Goal: Complete application form

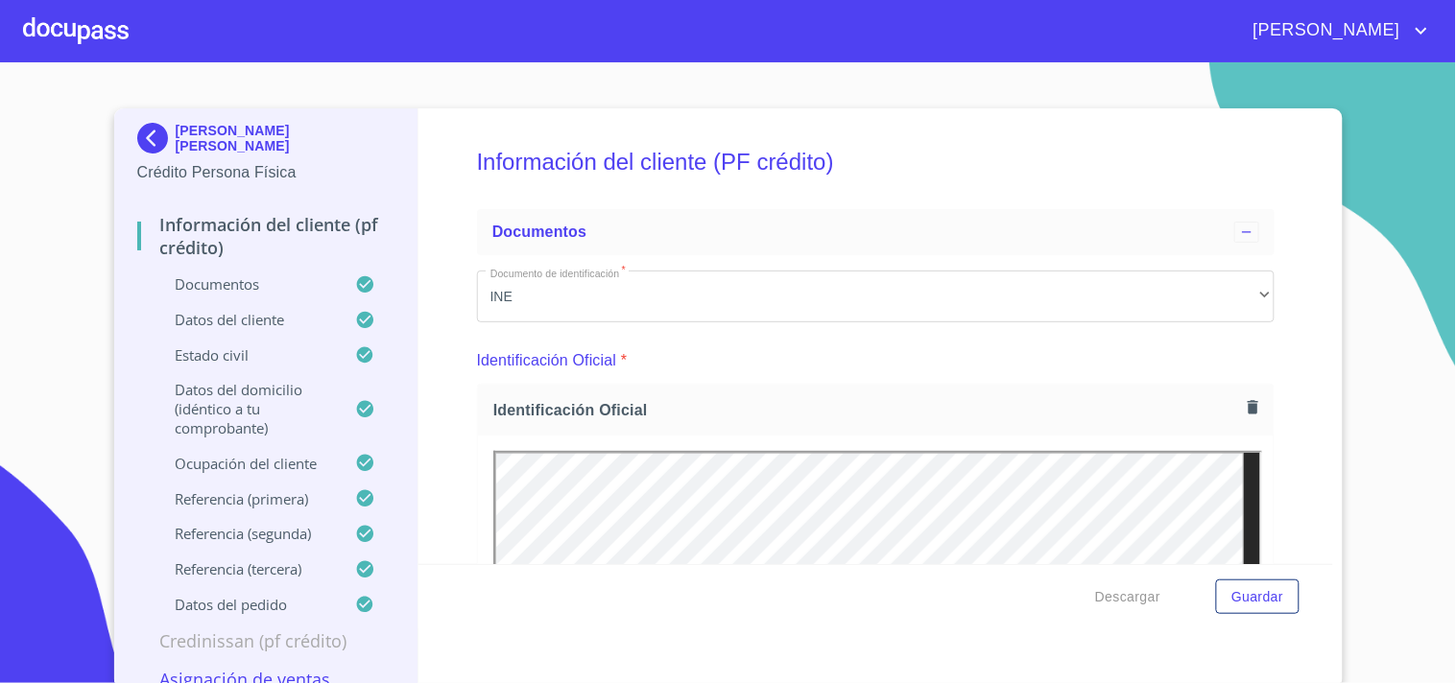
scroll to position [895, 0]
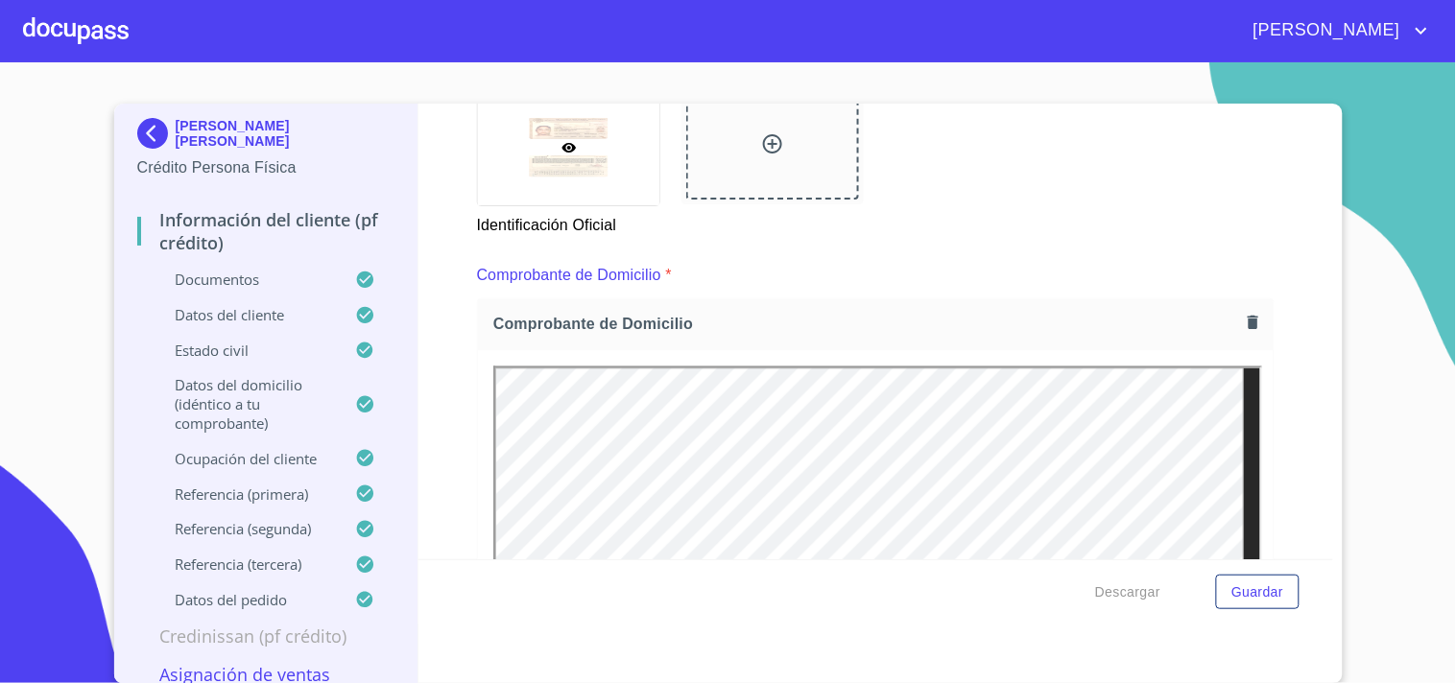
click at [100, 26] on div at bounding box center [76, 30] width 106 height 61
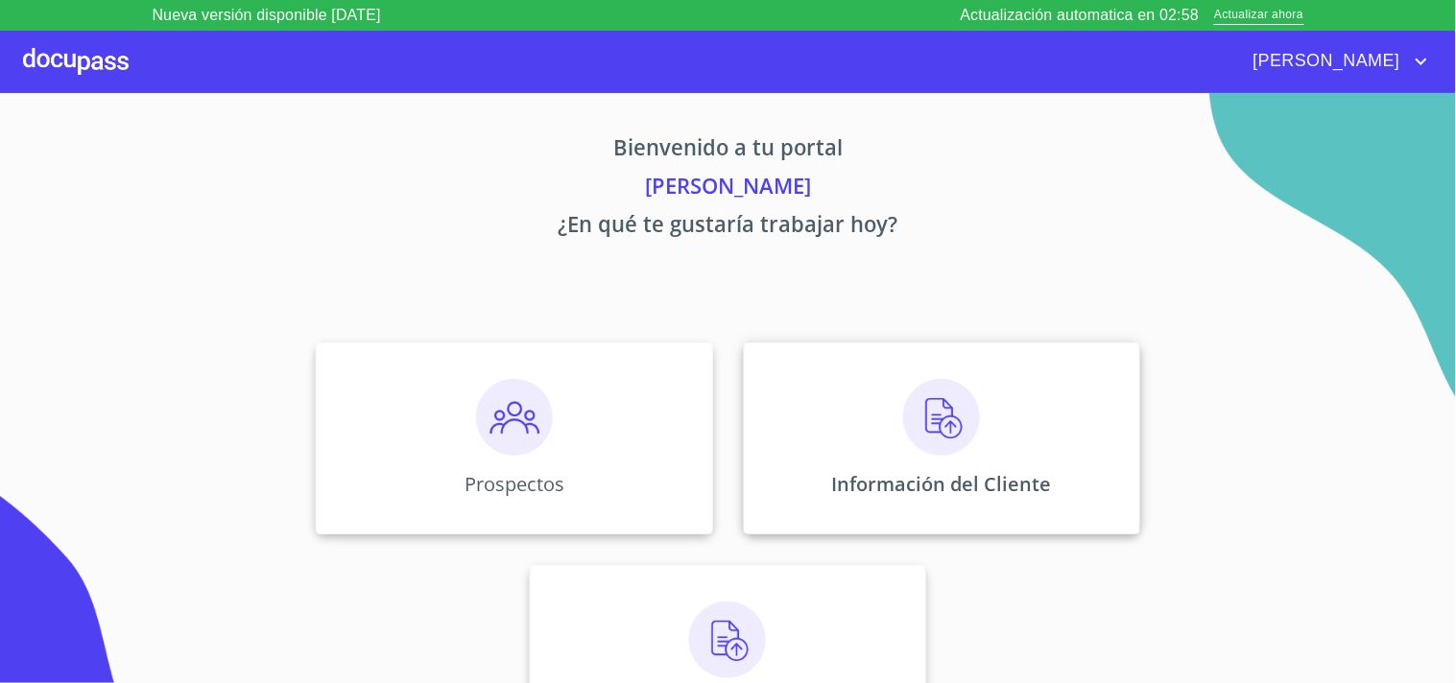
click at [970, 428] on img at bounding box center [941, 417] width 77 height 77
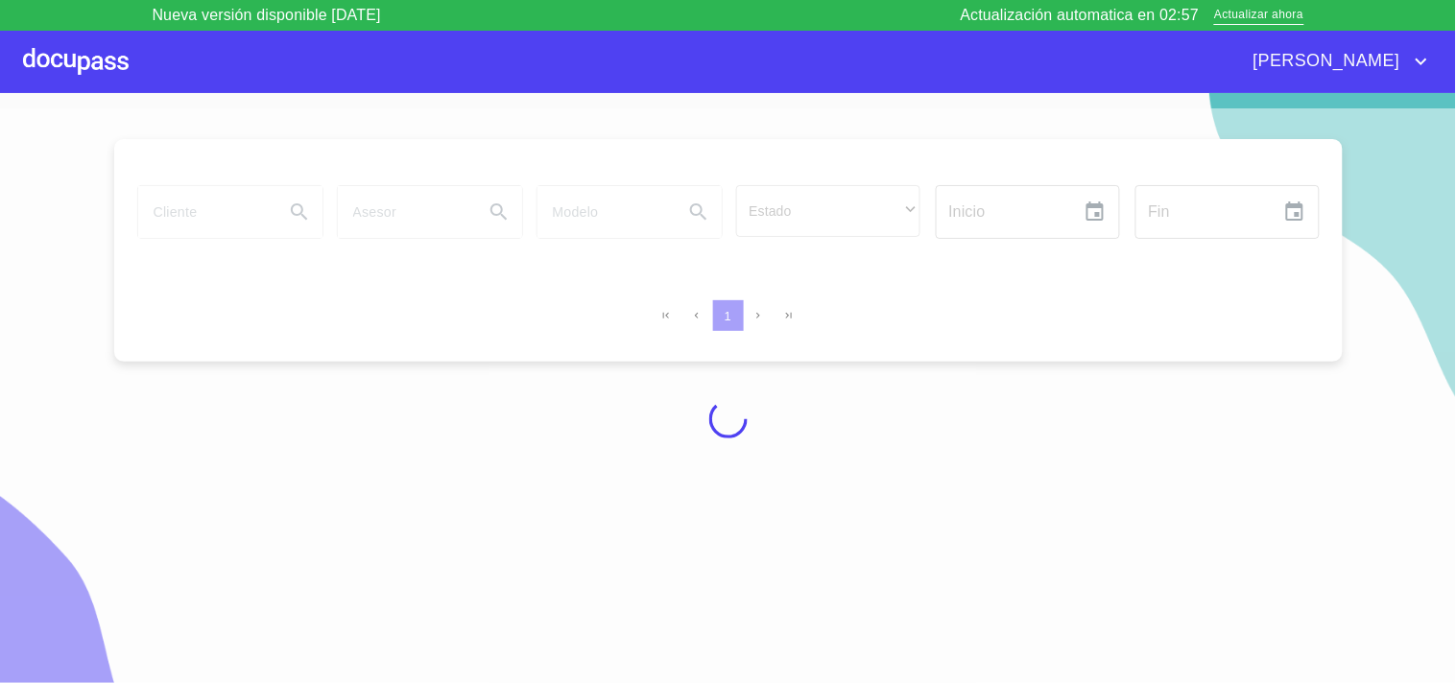
click at [232, 204] on div at bounding box center [728, 418] width 1456 height 621
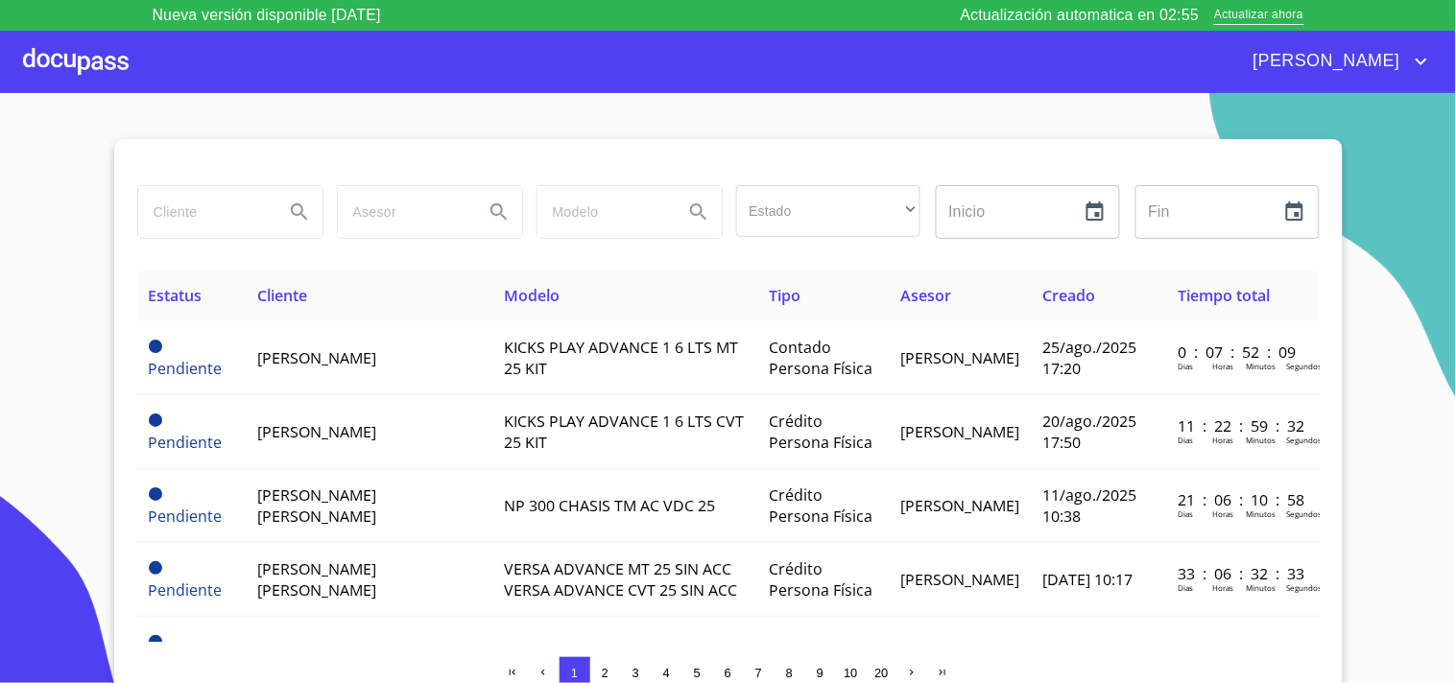
click at [209, 211] on input "search" at bounding box center [203, 212] width 131 height 52
type input "ANGELICA"
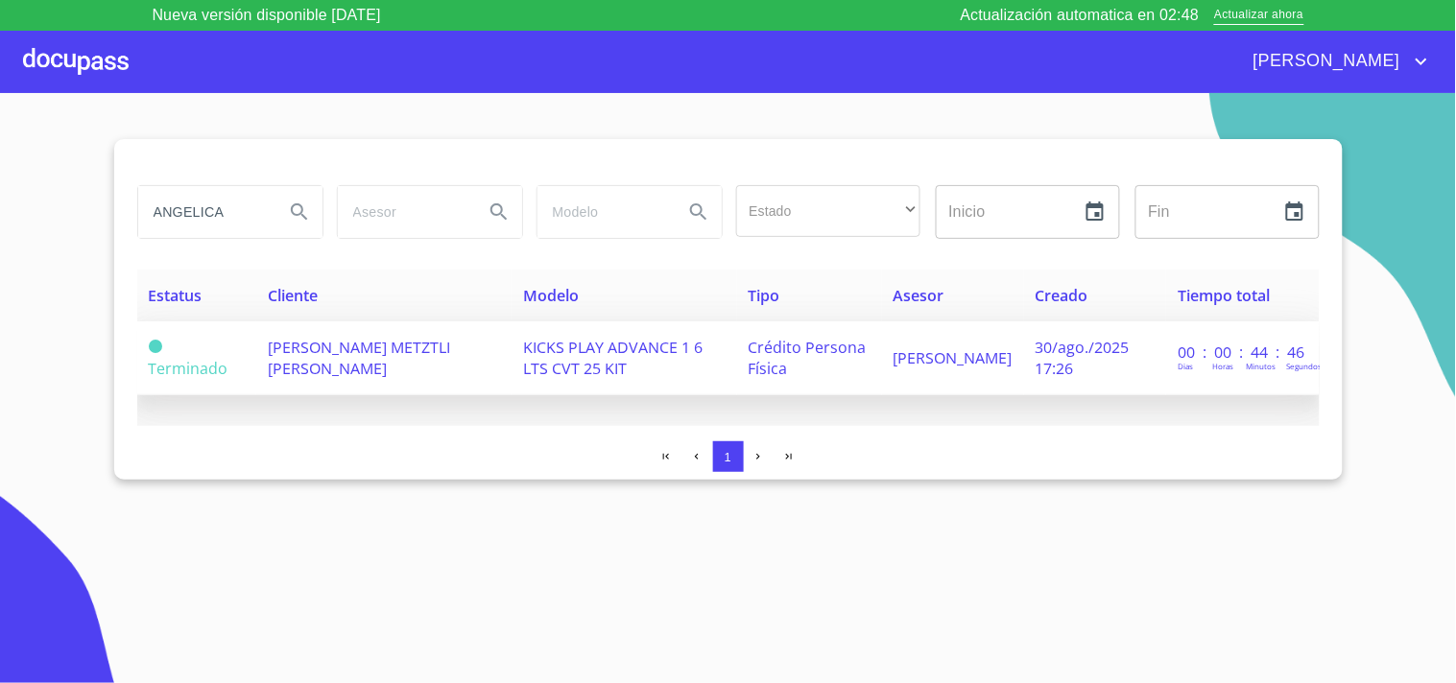
click at [368, 346] on span "[PERSON_NAME] METZTLI [PERSON_NAME]" at bounding box center [359, 358] width 182 height 42
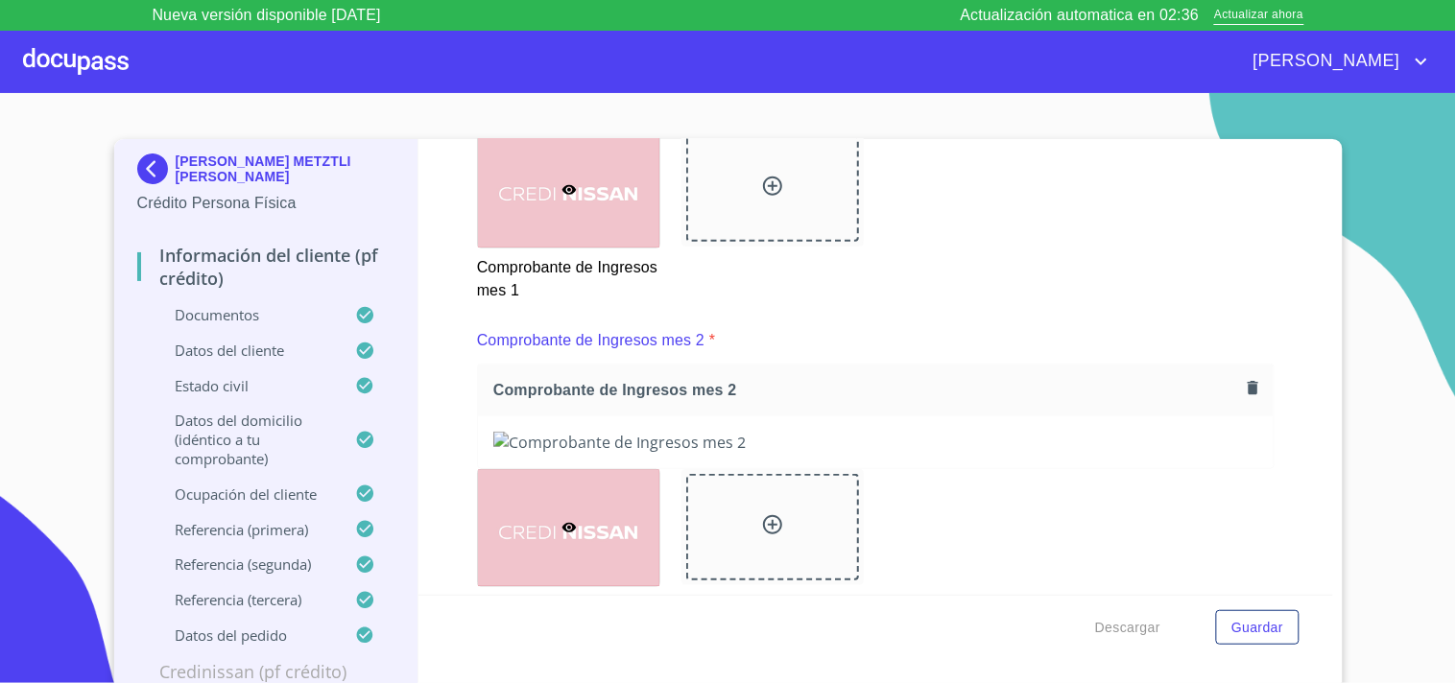
scroll to position [1913, 0]
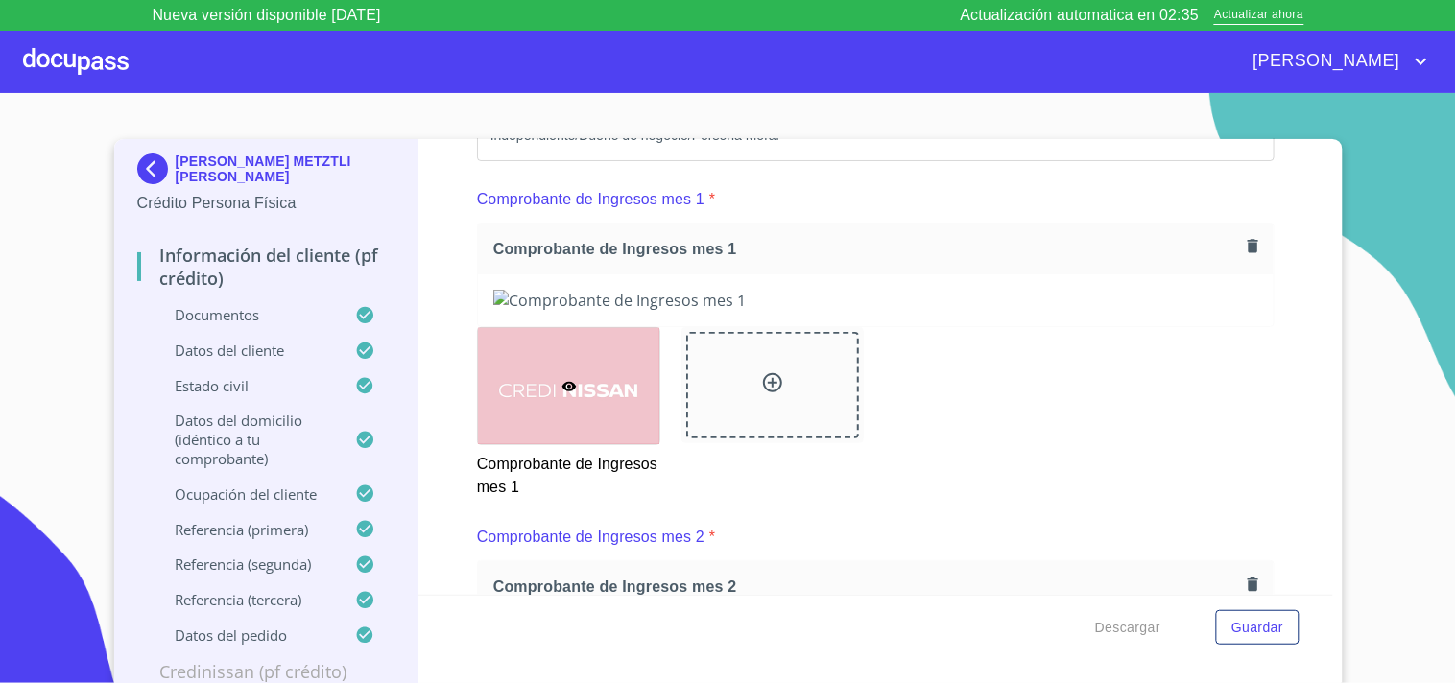
click at [1248, 240] on icon "button" at bounding box center [1253, 245] width 11 height 13
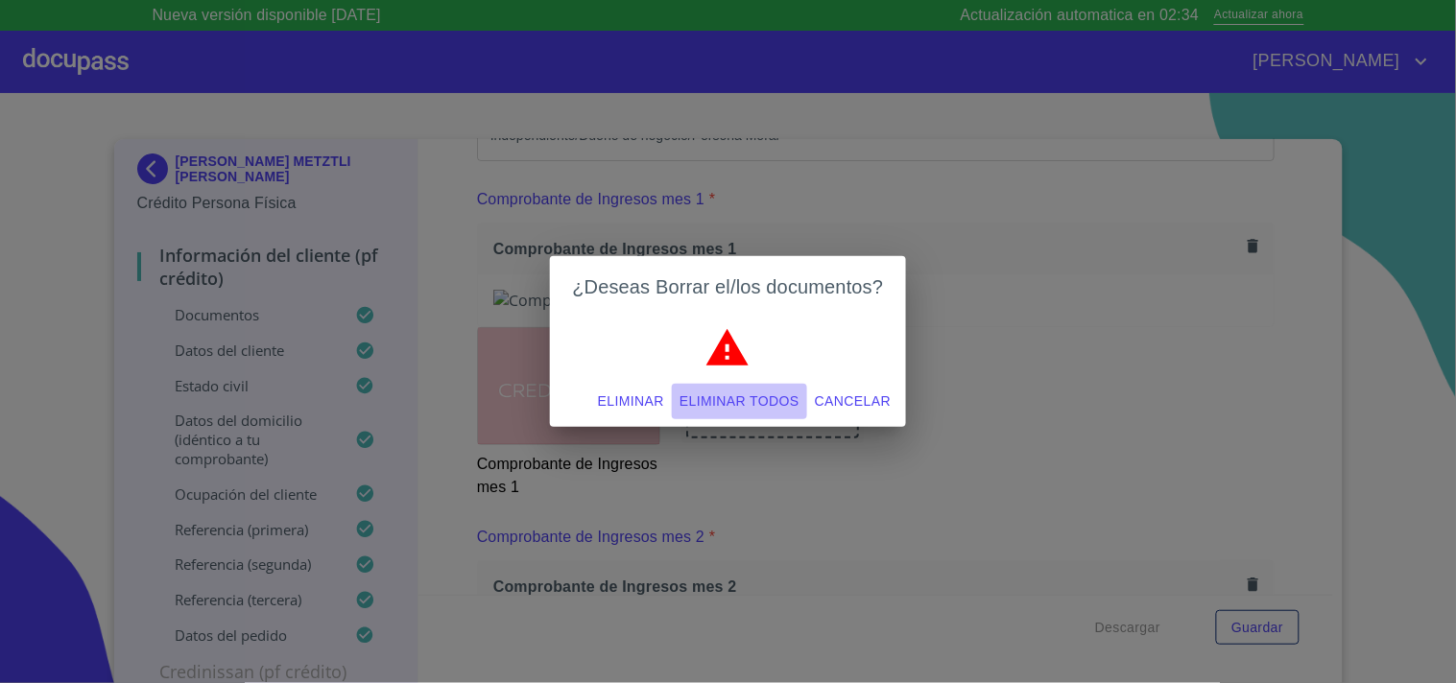
drag, startPoint x: 744, startPoint y: 398, endPoint x: 1177, endPoint y: 144, distance: 502.0
click at [746, 399] on span "Eliminar todos" at bounding box center [739, 402] width 120 height 24
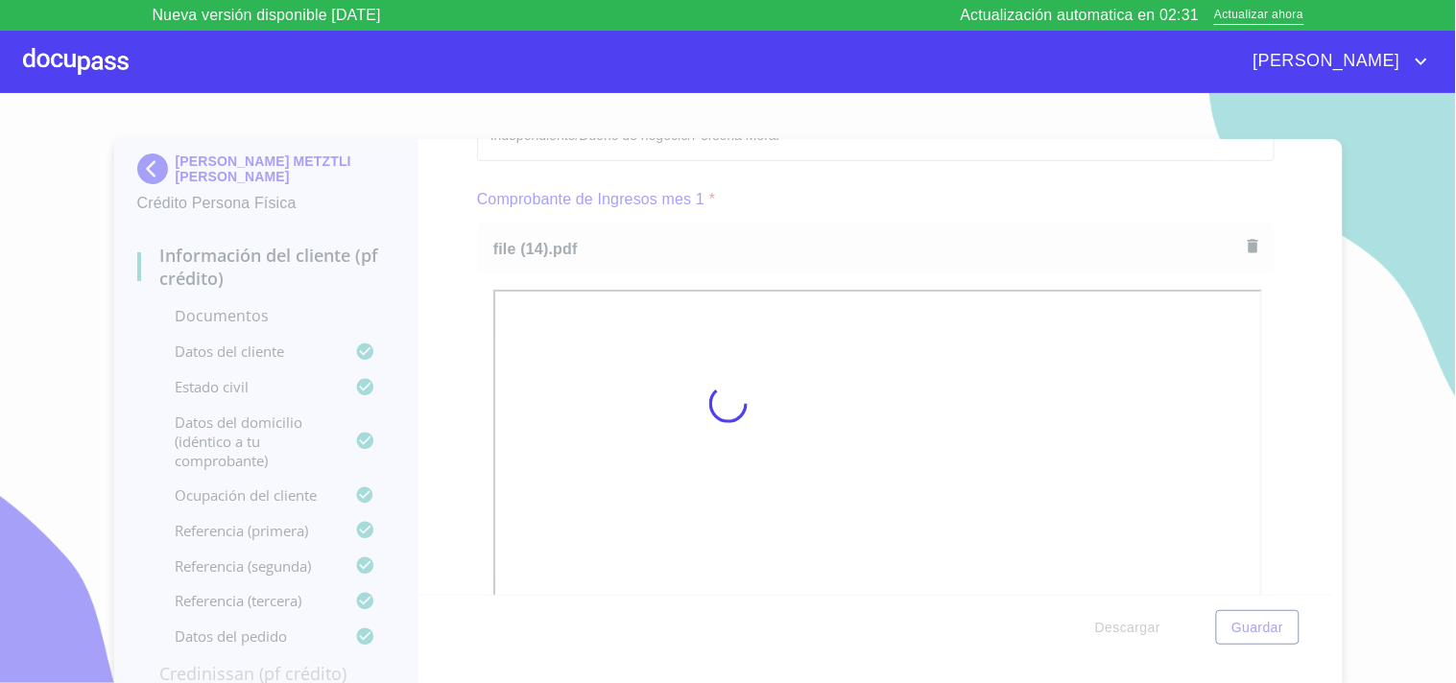
click at [1319, 208] on div at bounding box center [728, 403] width 1456 height 621
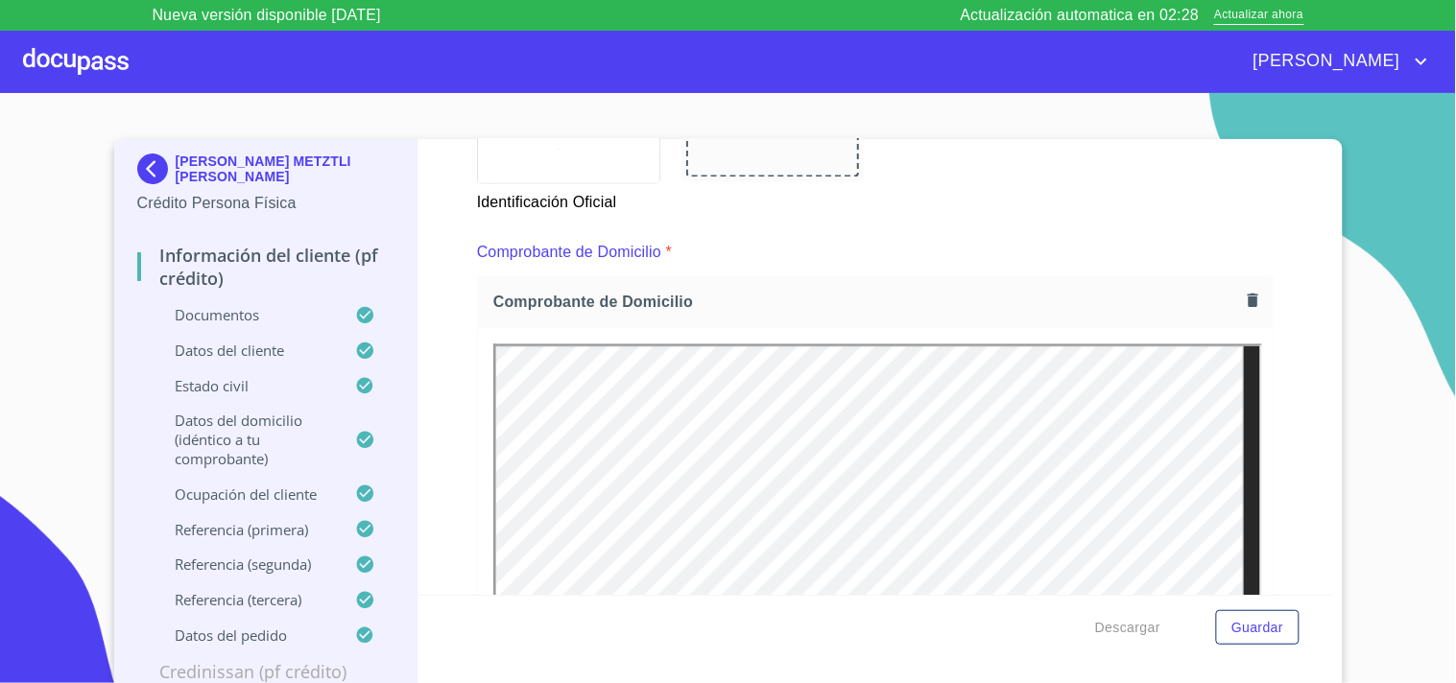
scroll to position [0, 0]
click at [1240, 301] on button "button" at bounding box center [1253, 301] width 26 height 26
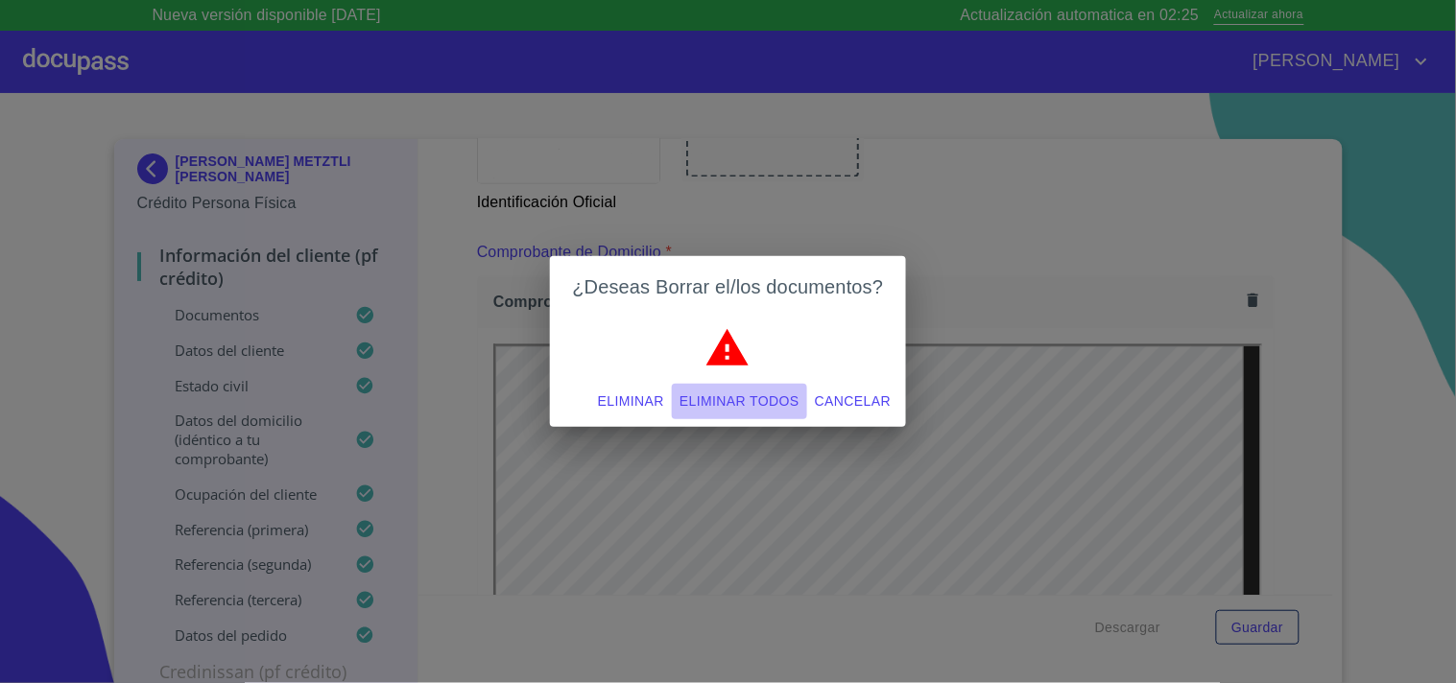
click at [750, 405] on span "Eliminar todos" at bounding box center [739, 402] width 120 height 24
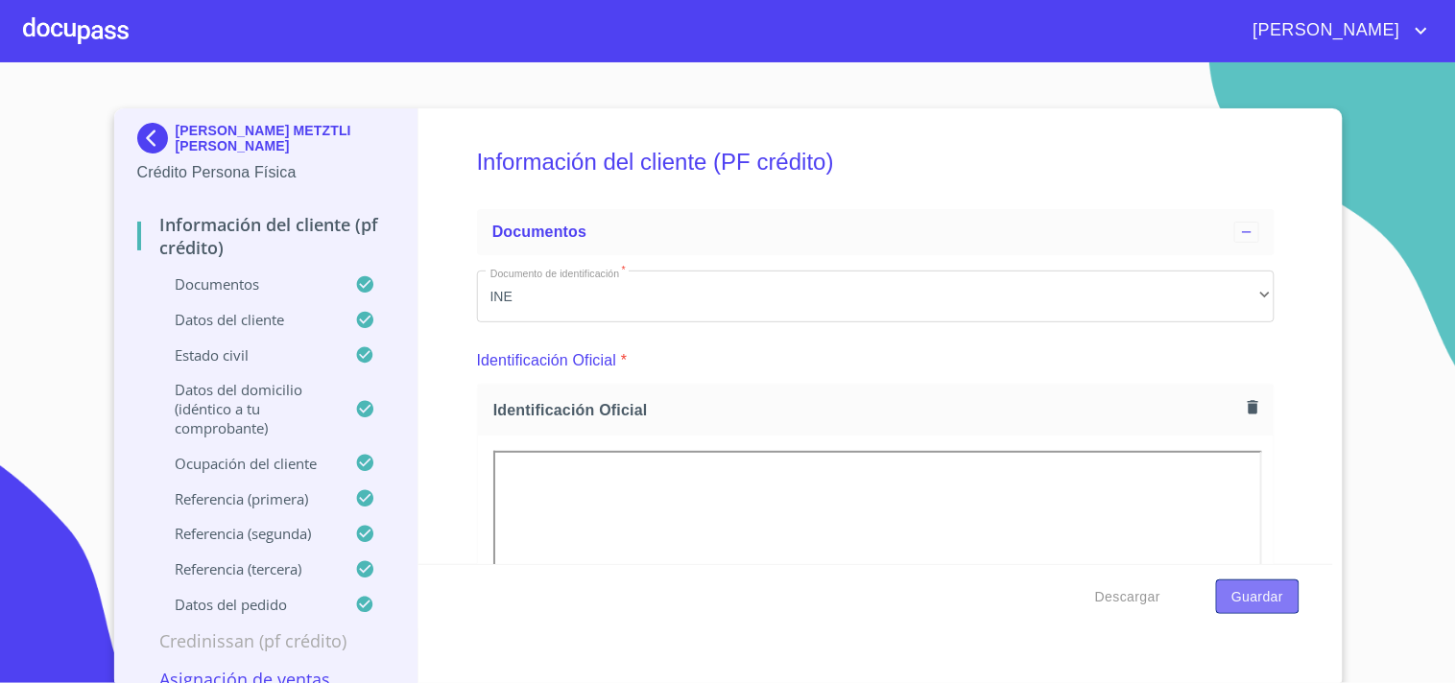
click at [1232, 605] on span "Guardar" at bounding box center [1257, 597] width 52 height 24
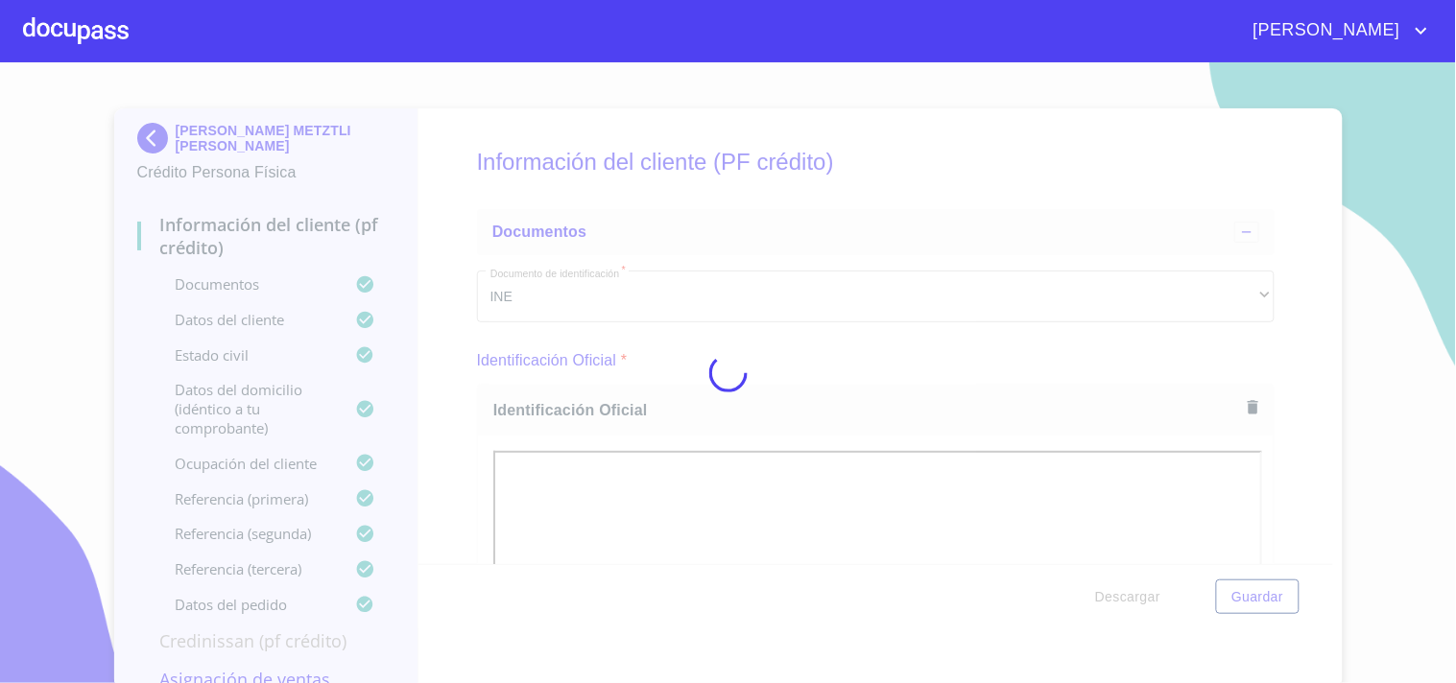
click at [89, 17] on div at bounding box center [76, 30] width 106 height 61
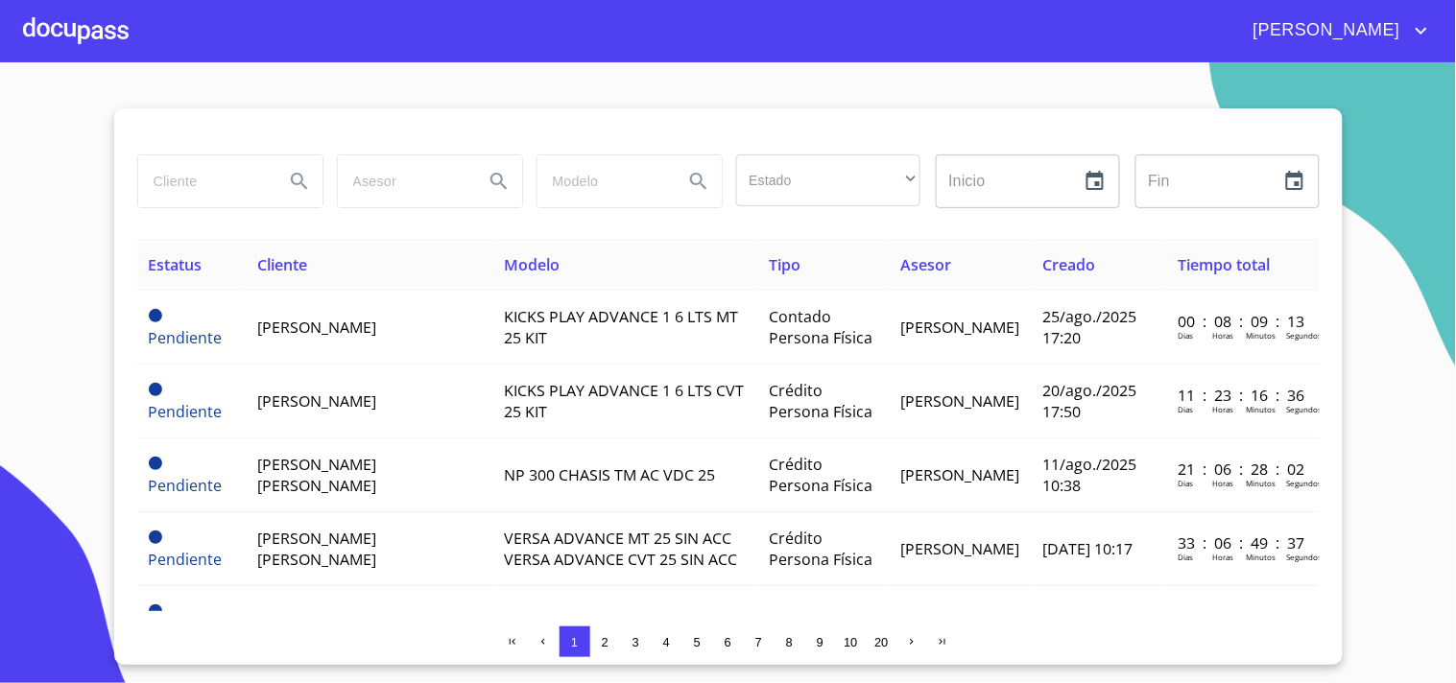
click at [89, 52] on div at bounding box center [76, 30] width 106 height 61
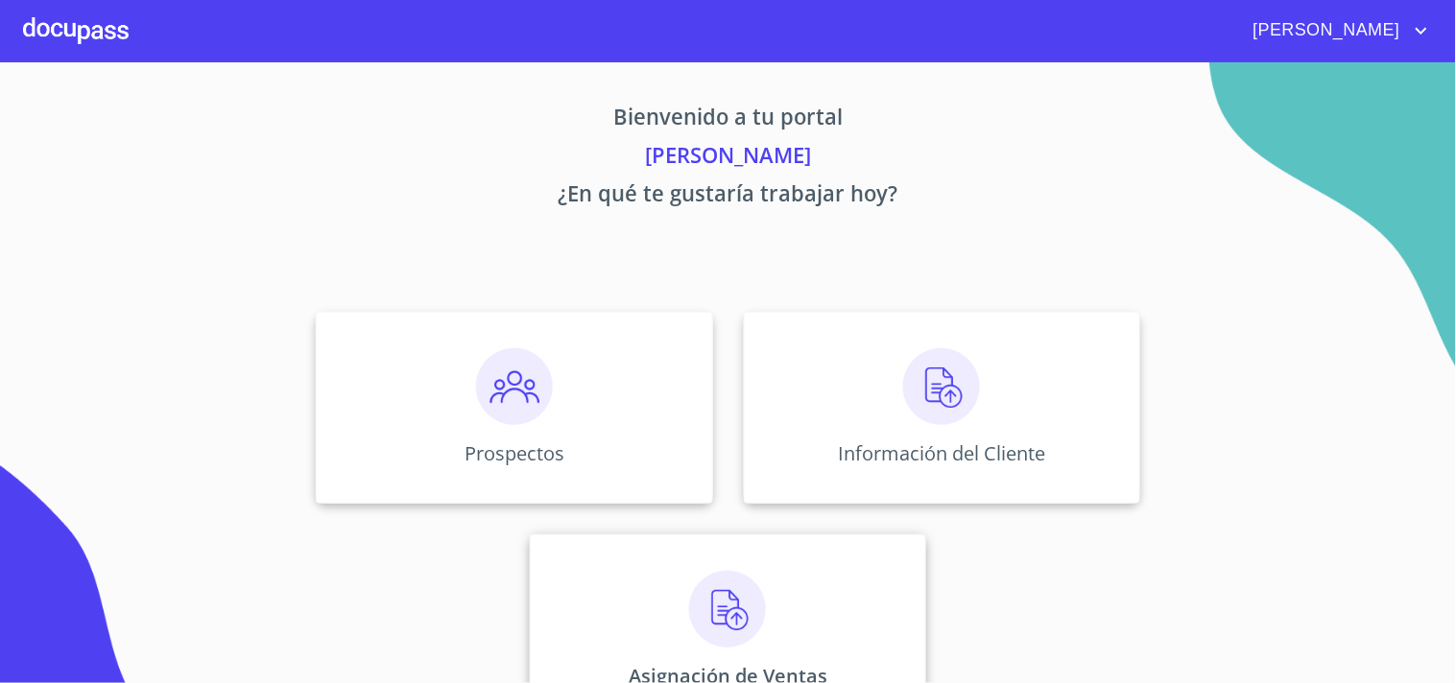
click at [742, 667] on p "Asignación de Ventas" at bounding box center [728, 676] width 199 height 26
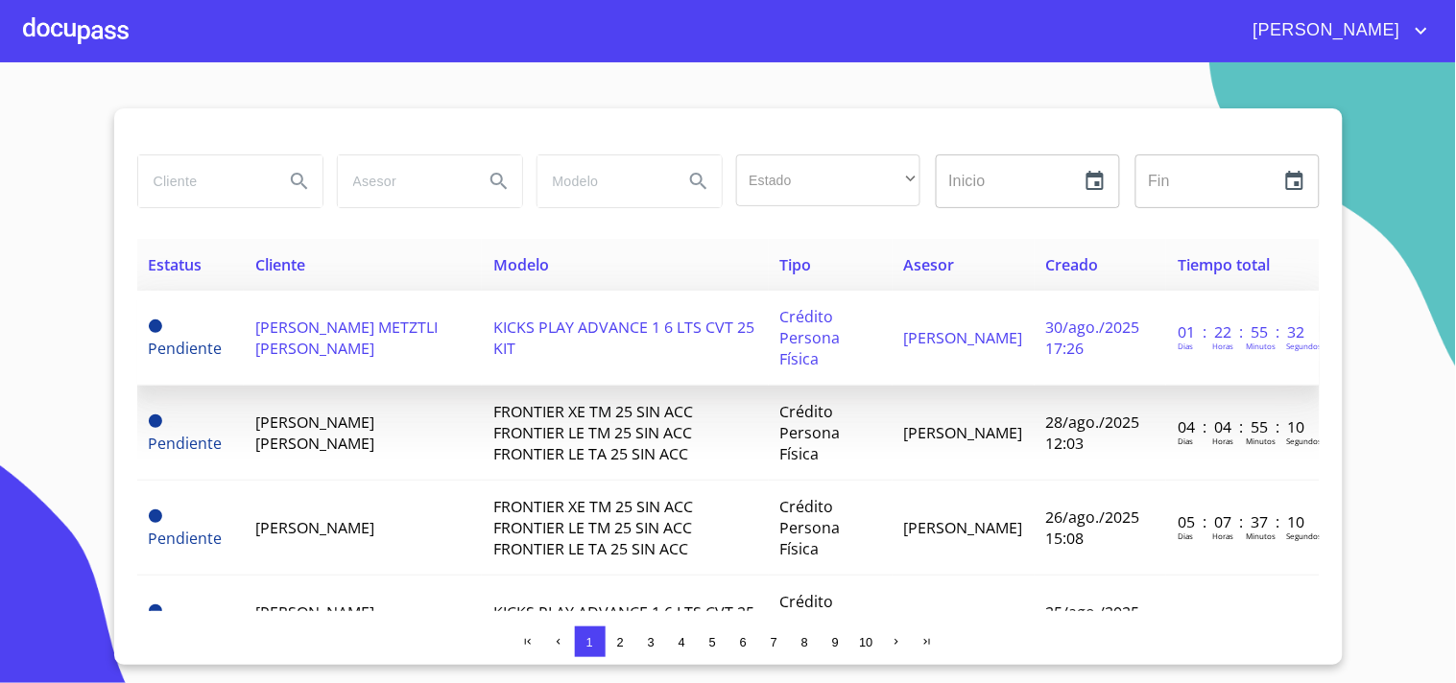
click at [309, 338] on span "[PERSON_NAME] METZTLI [PERSON_NAME]" at bounding box center [346, 338] width 182 height 42
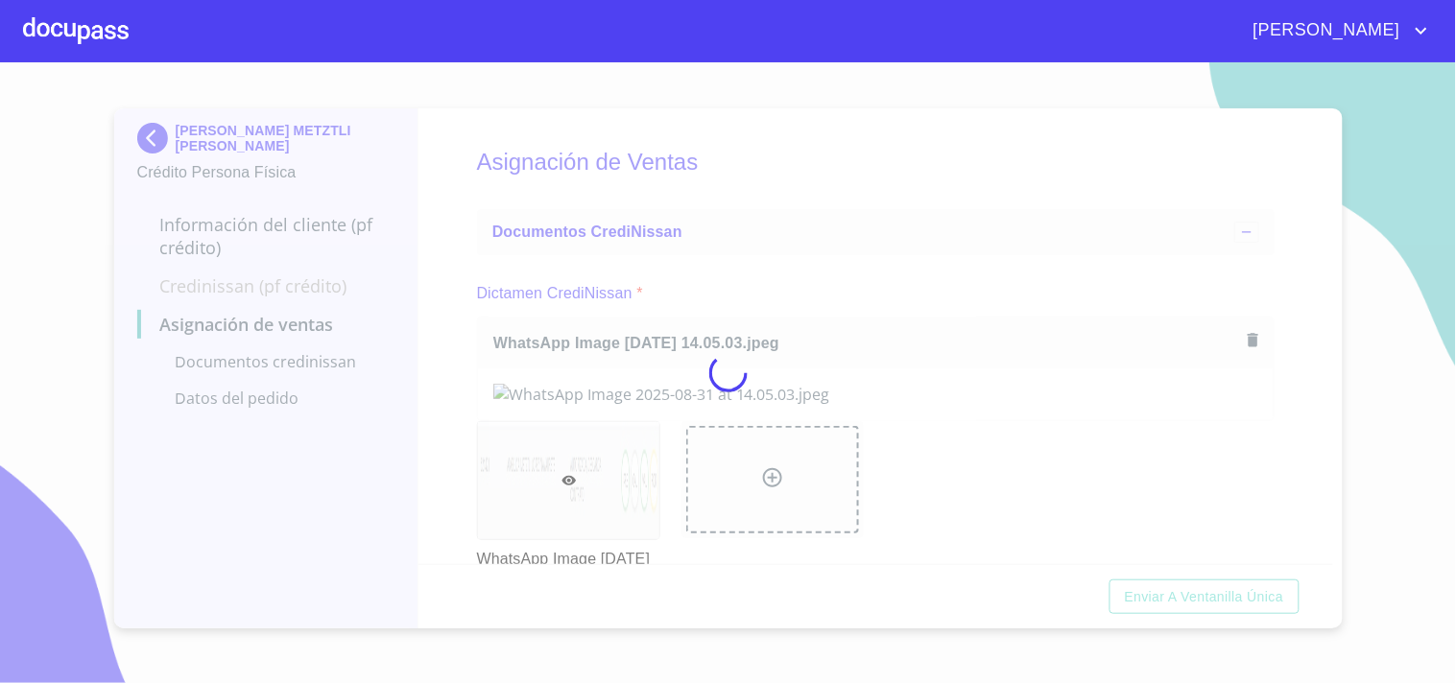
click at [806, 257] on div at bounding box center [728, 372] width 1456 height 621
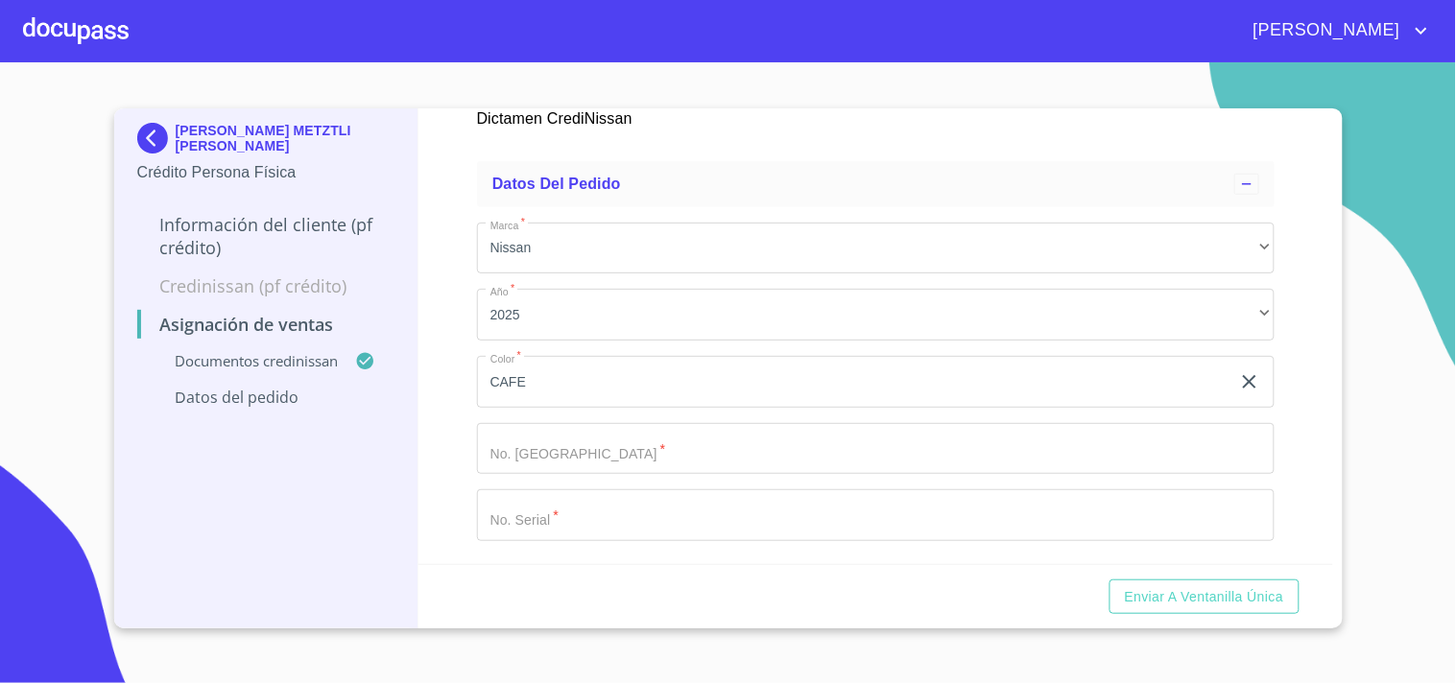
scroll to position [489, 0]
click at [845, 408] on input "Marca   *" at bounding box center [853, 382] width 753 height 52
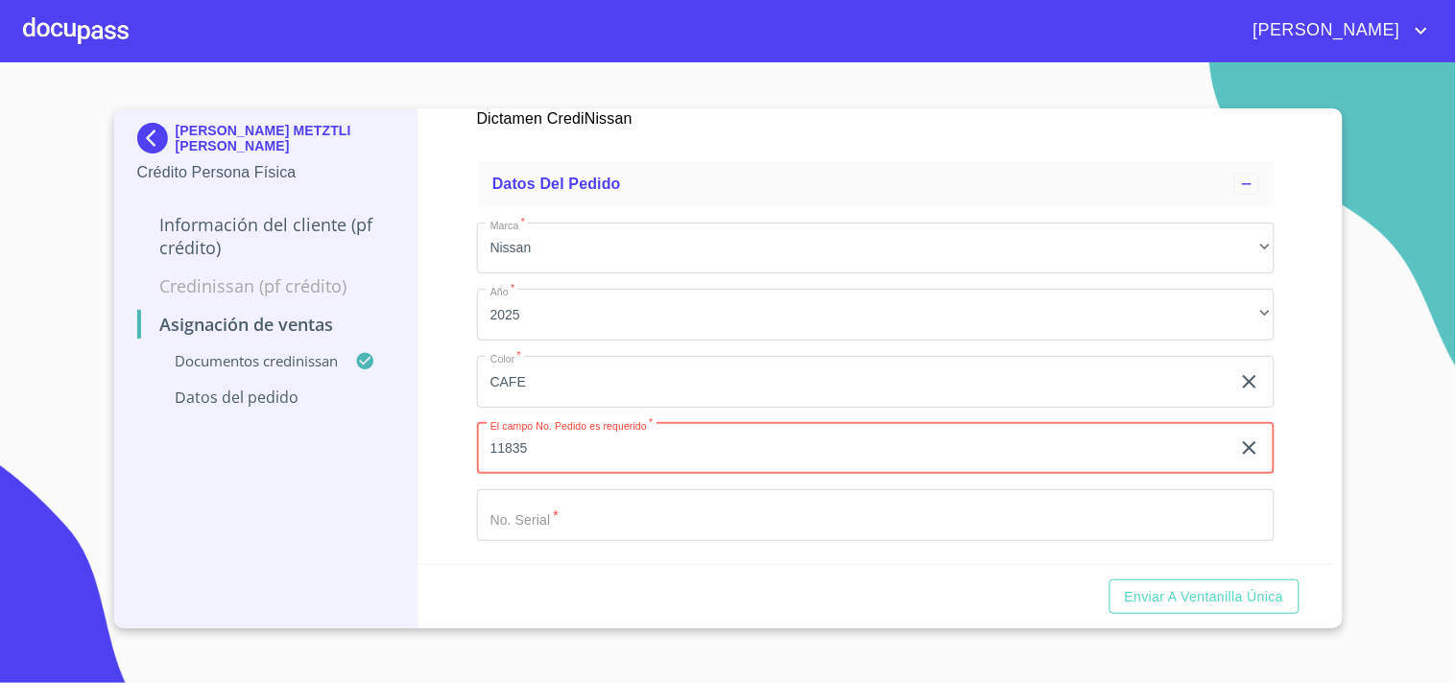
type input "11835"
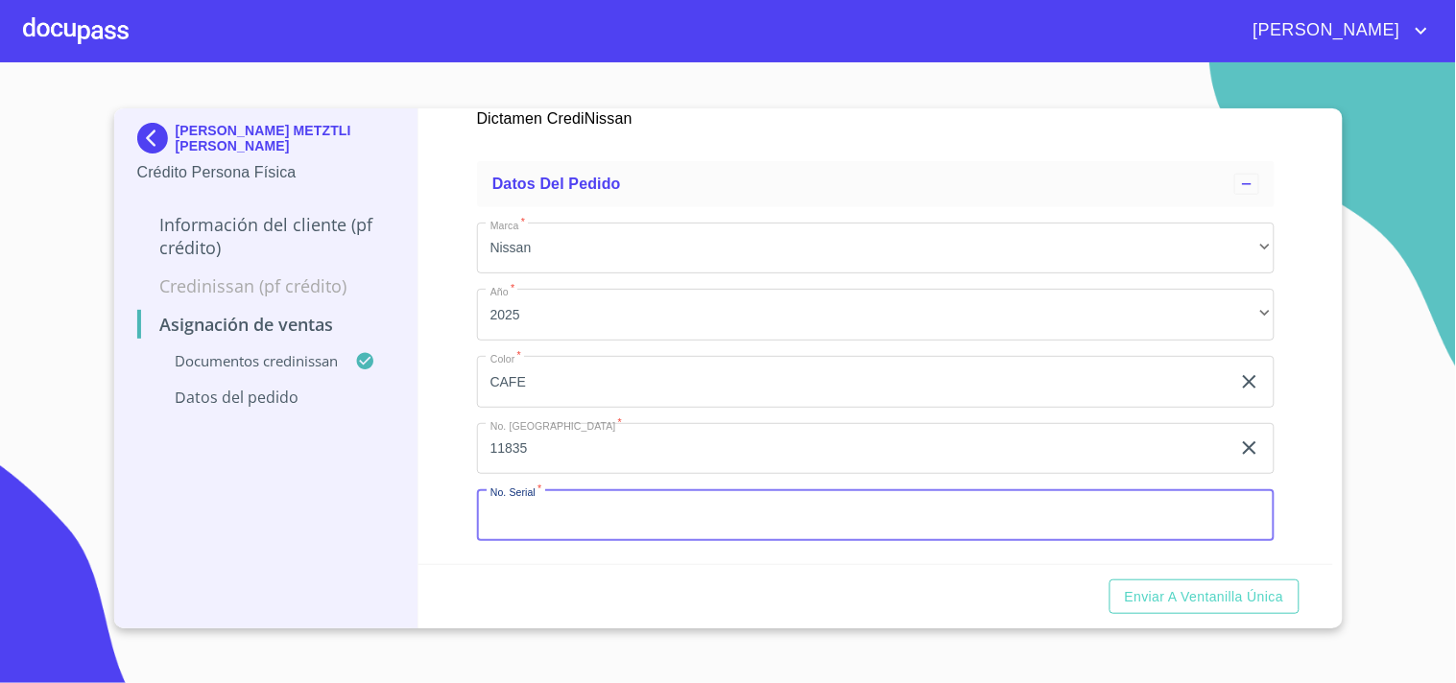
click at [688, 525] on input "Marca   *" at bounding box center [875, 515] width 797 height 52
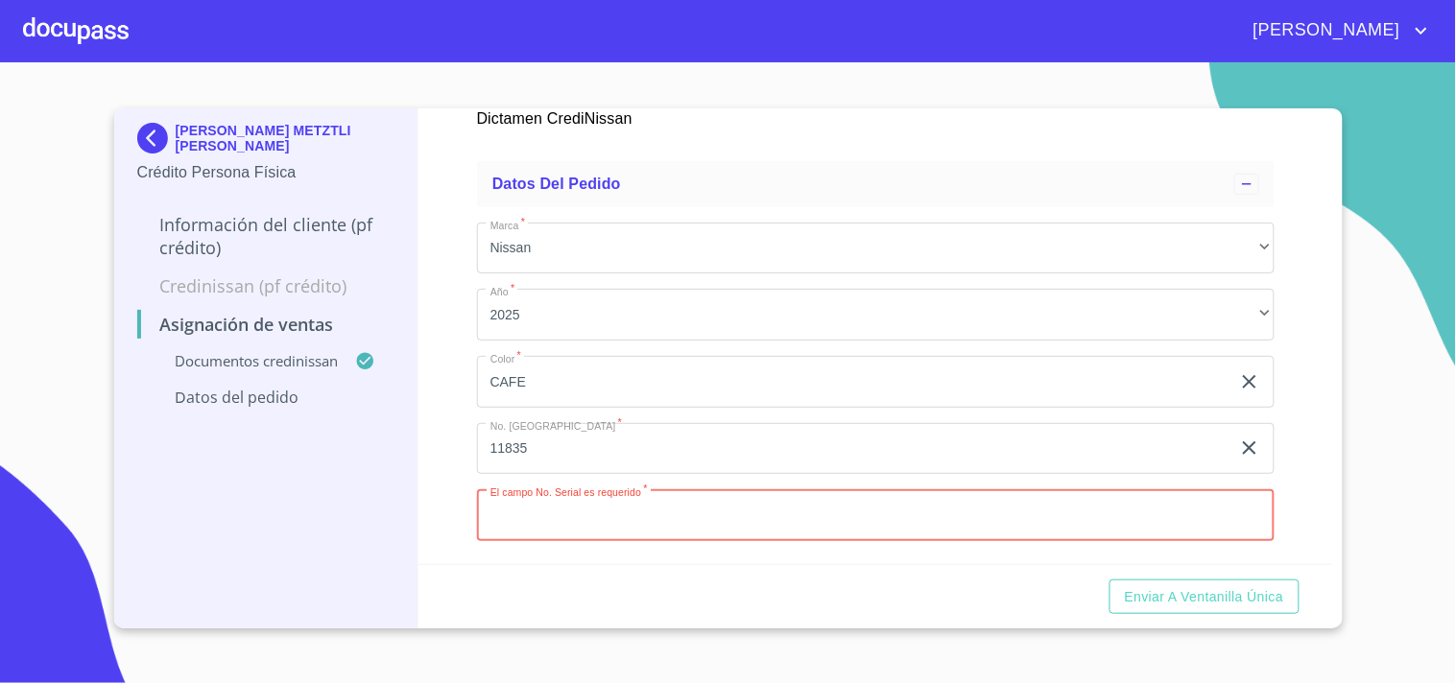
click at [568, 526] on input "Marca   *" at bounding box center [875, 515] width 797 height 52
paste input "3N8AP6HE1SL405653"
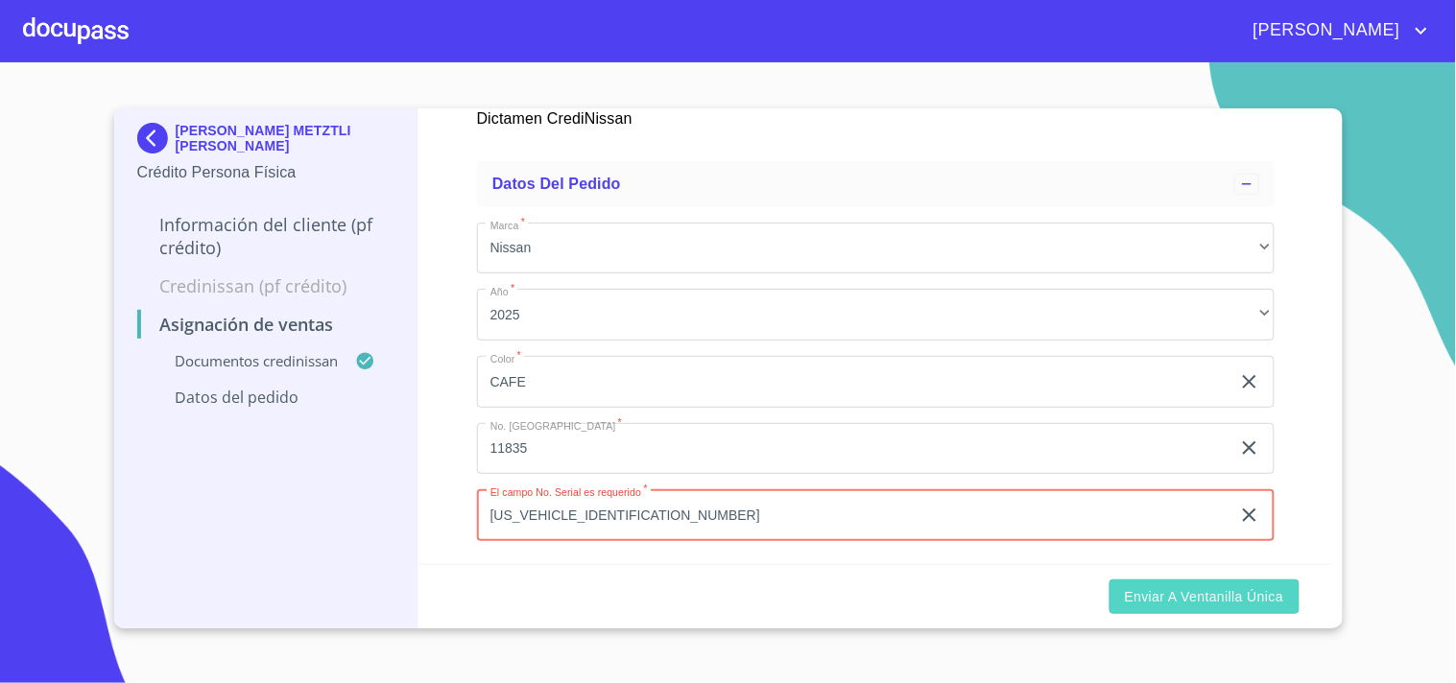
type input "3N8AP6HE1SL405653"
click at [1184, 606] on span "Enviar a Ventanilla única" at bounding box center [1204, 597] width 159 height 24
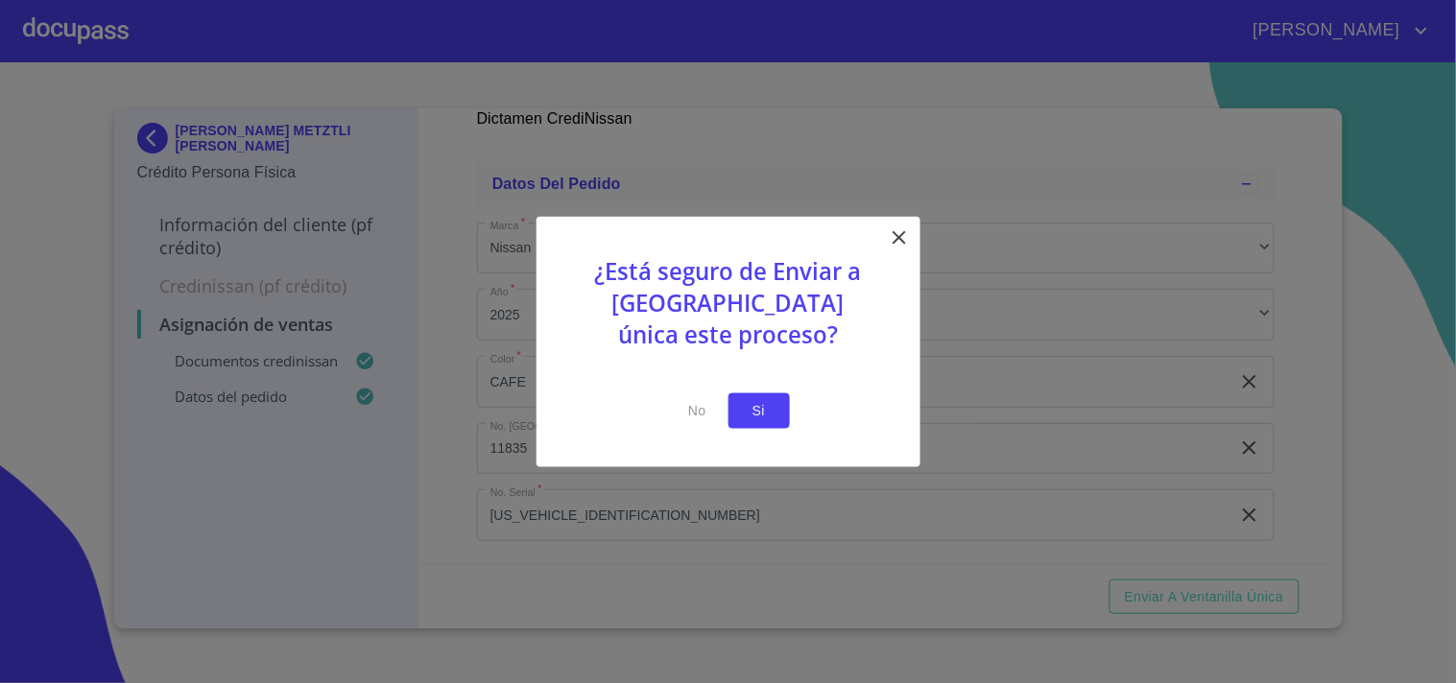
click at [744, 403] on span "Si" at bounding box center [759, 411] width 31 height 24
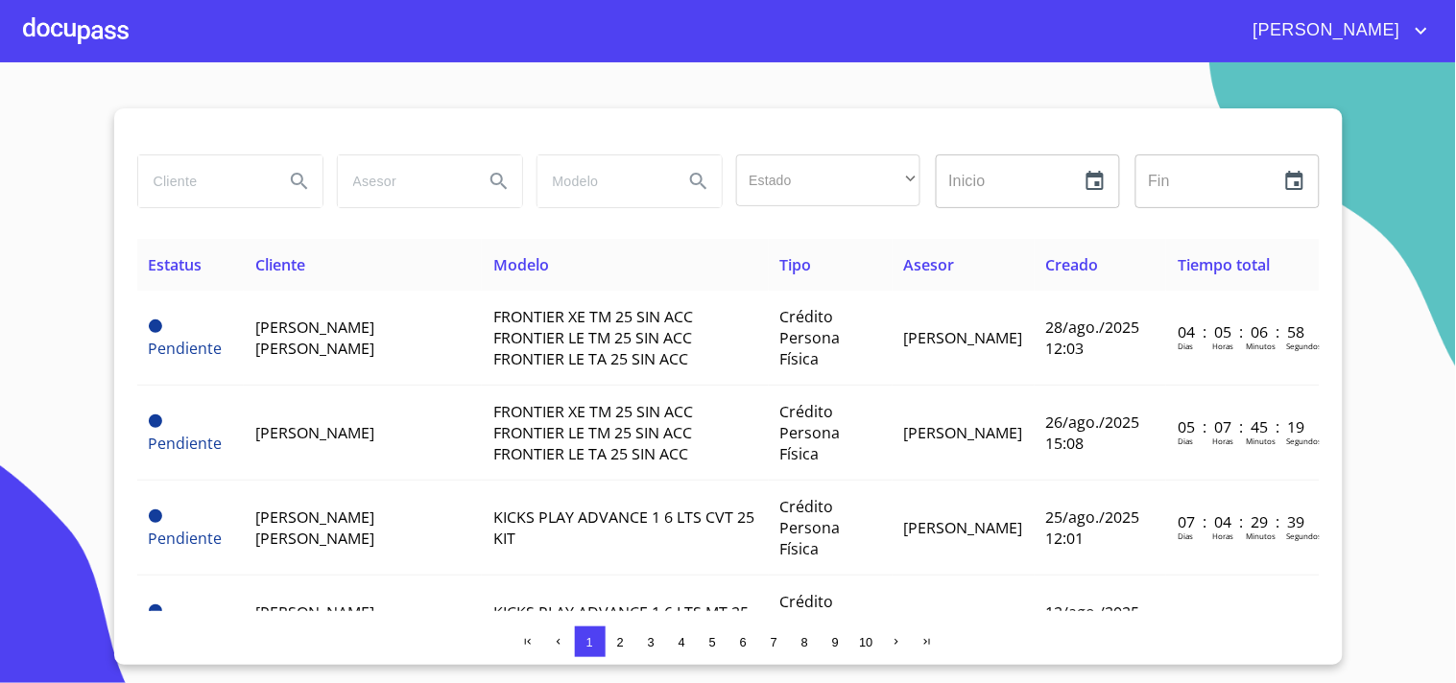
click at [72, 21] on div at bounding box center [76, 30] width 106 height 61
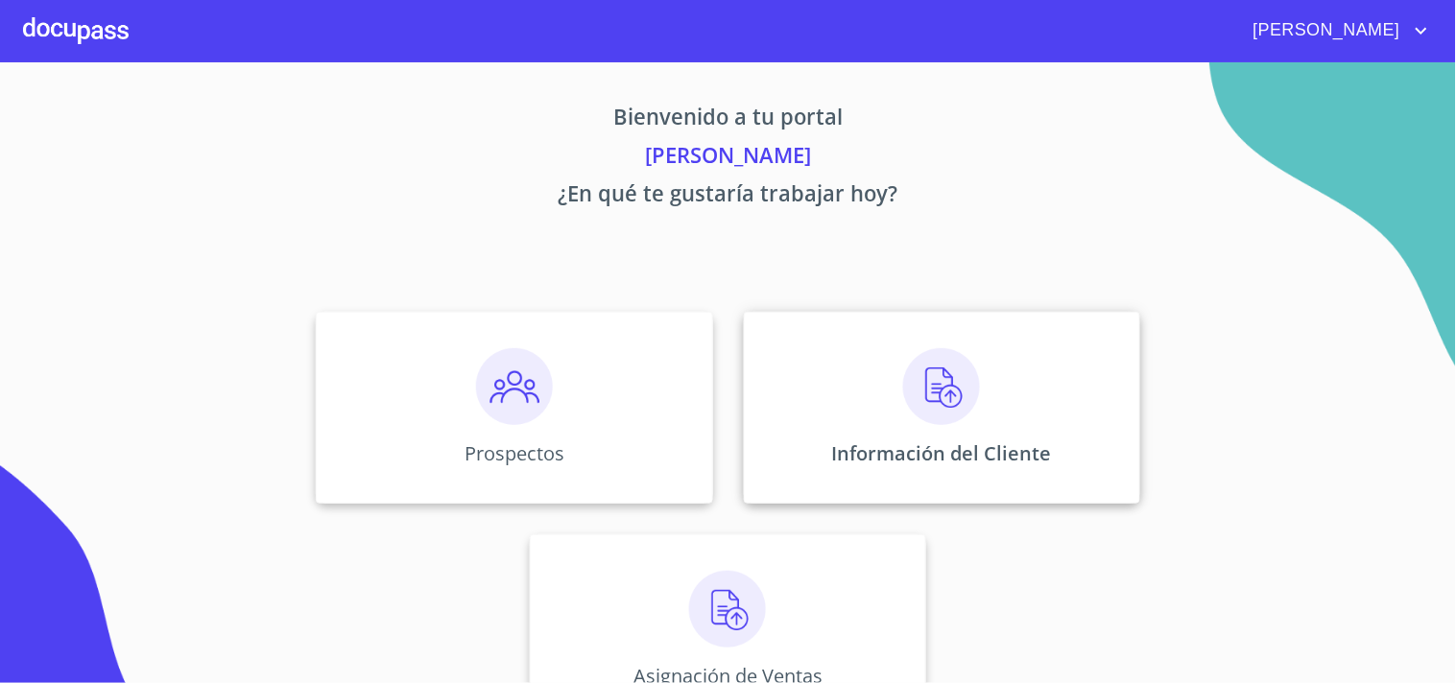
click at [909, 444] on p "Información del Cliente" at bounding box center [942, 453] width 220 height 26
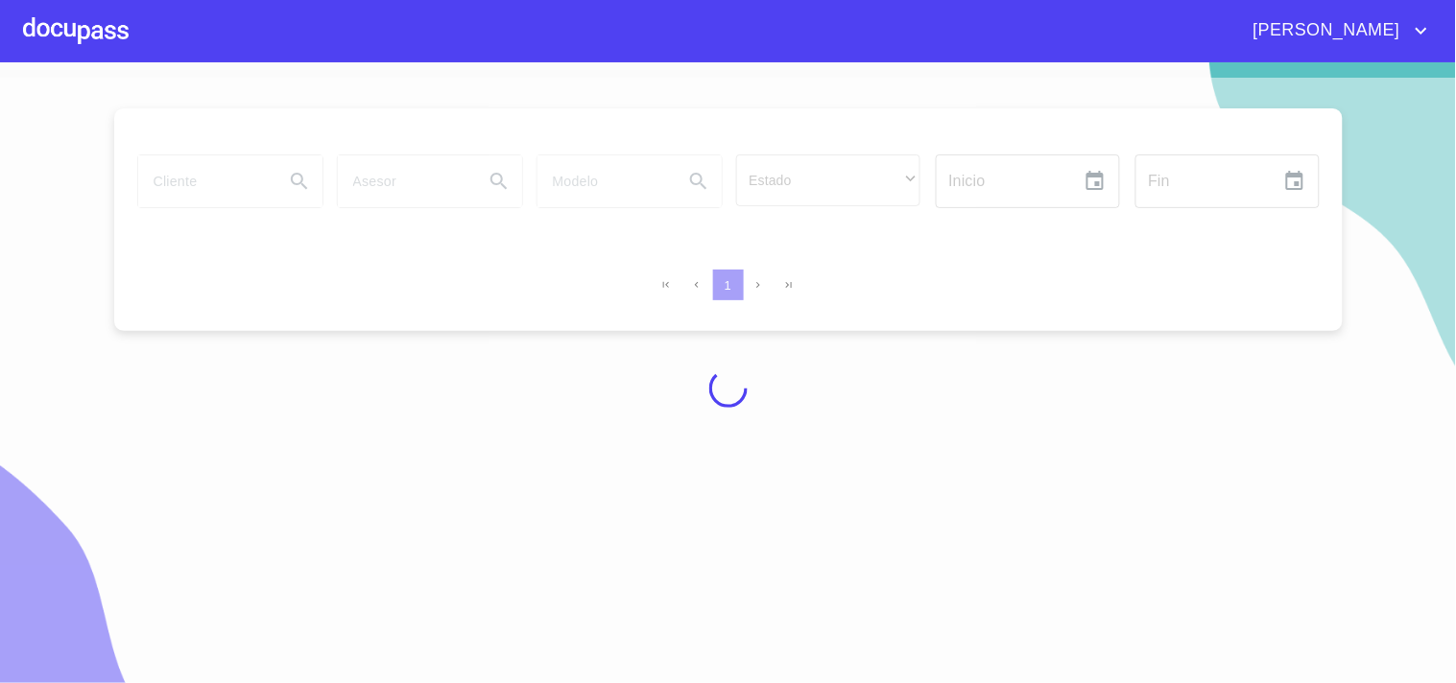
click at [231, 186] on div at bounding box center [728, 388] width 1456 height 621
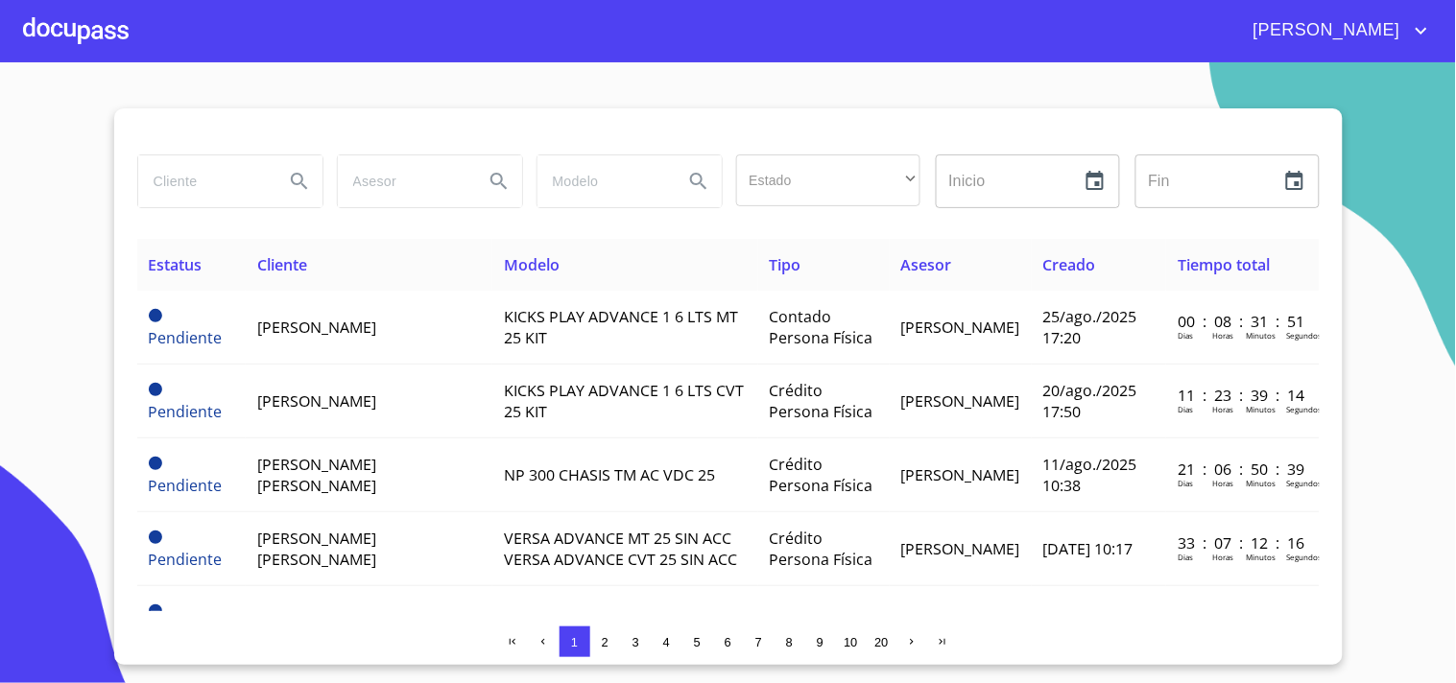
click at [194, 186] on input "search" at bounding box center [203, 181] width 131 height 52
type input "A"
type input "ANGELICA METZ"
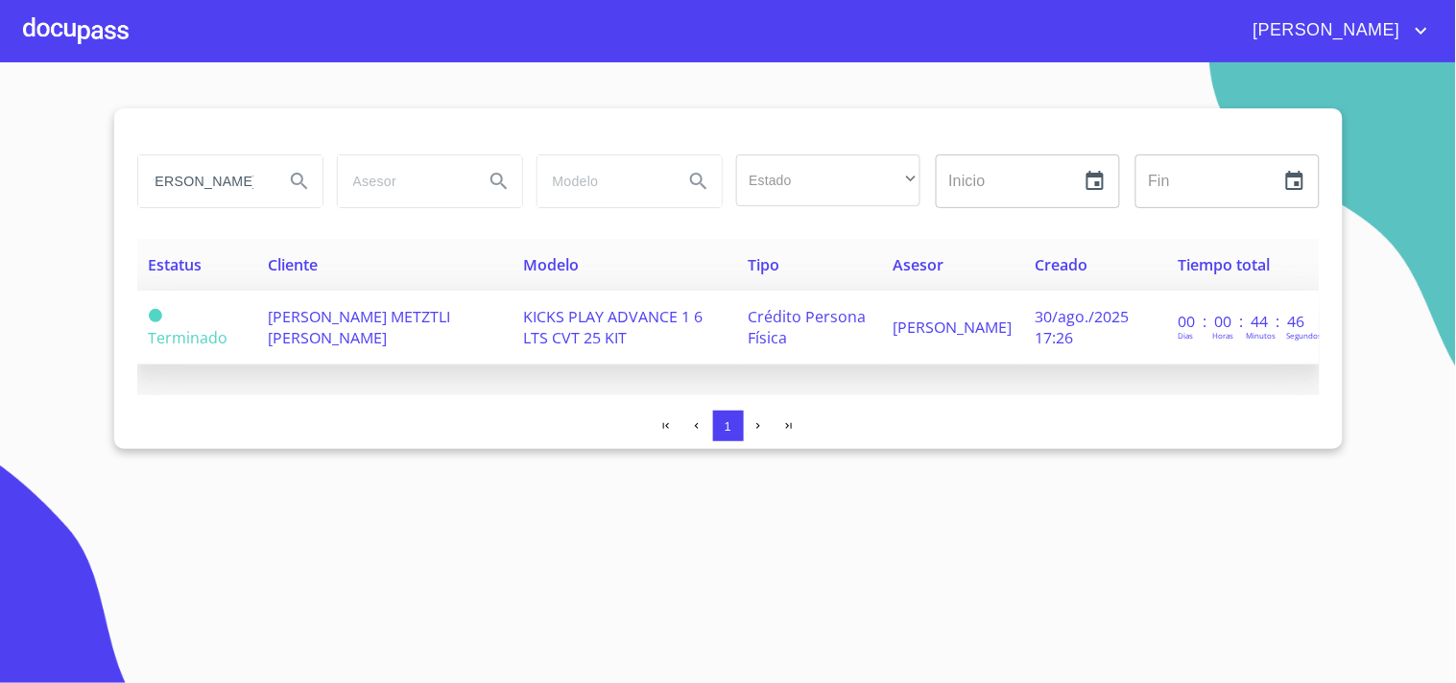
click at [595, 344] on td "KICKS PLAY ADVANCE 1 6 LTS CVT 25 KIT" at bounding box center [624, 328] width 226 height 74
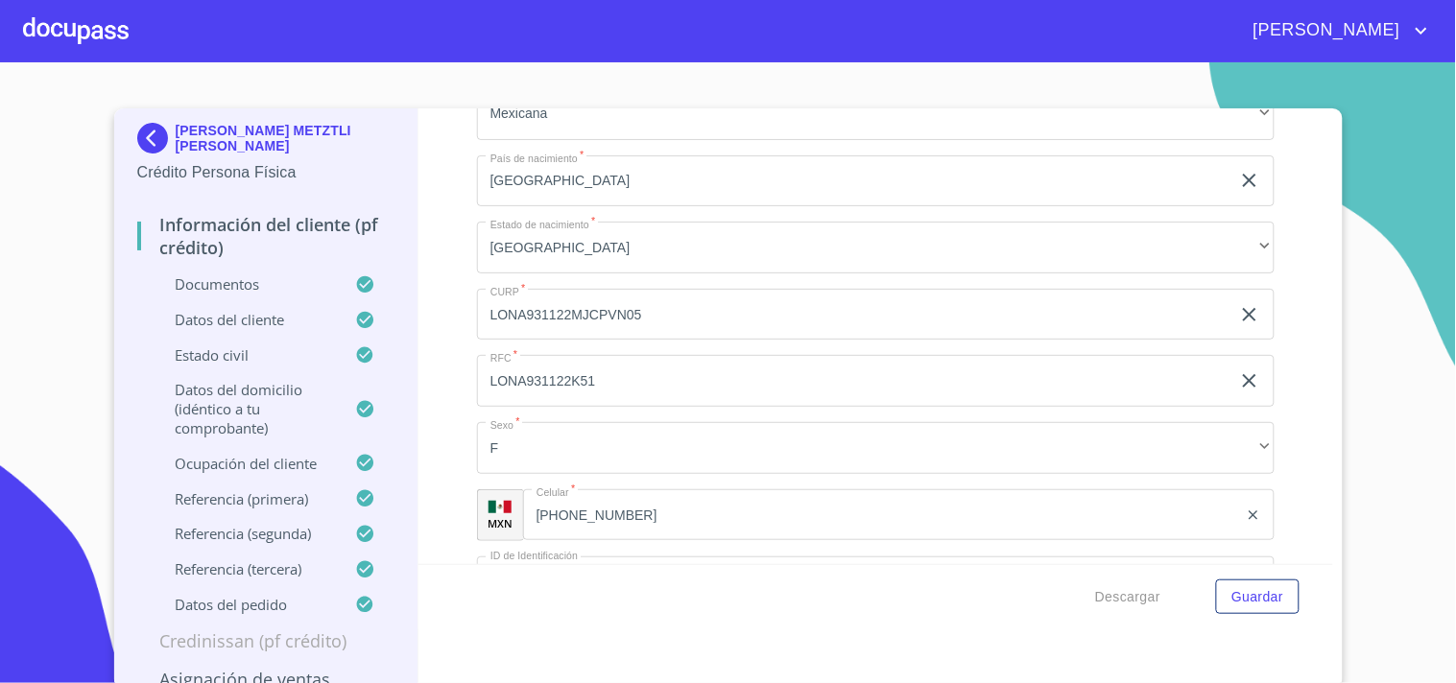
scroll to position [5030, 0]
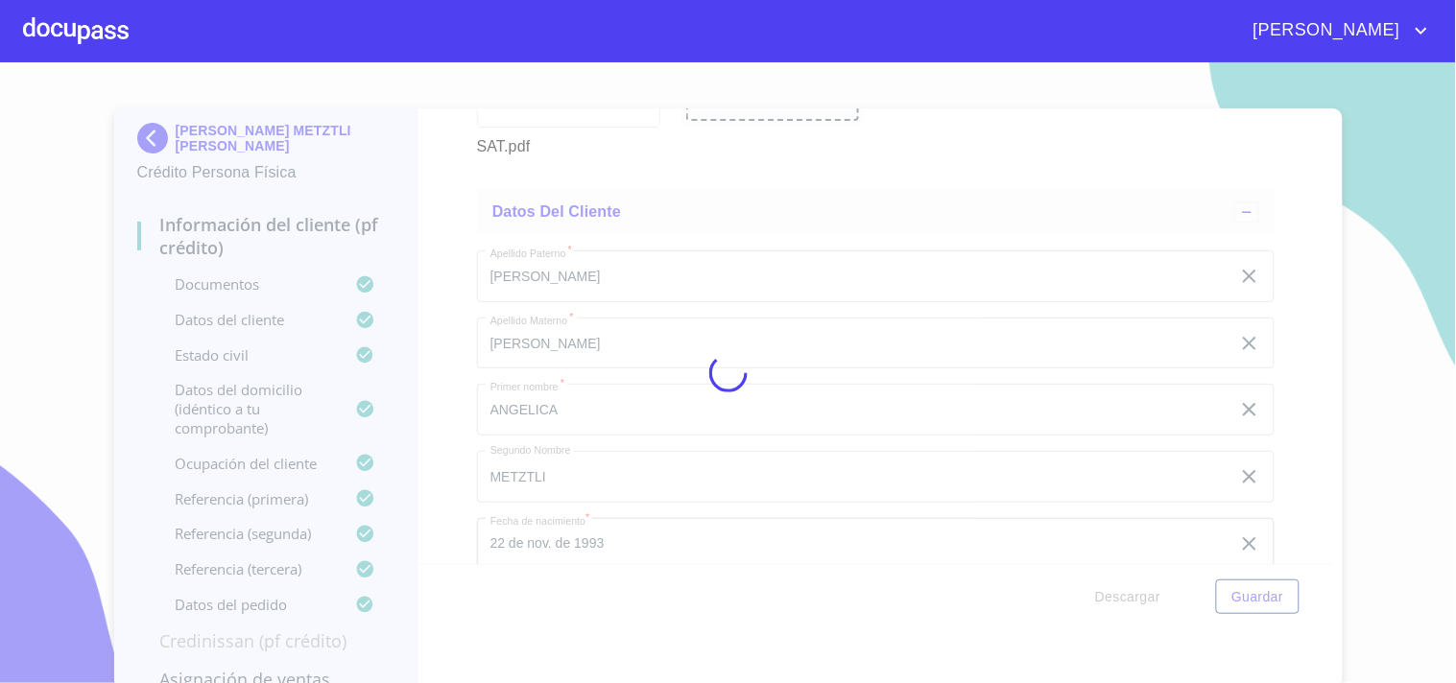
click at [790, 321] on div at bounding box center [728, 372] width 1456 height 621
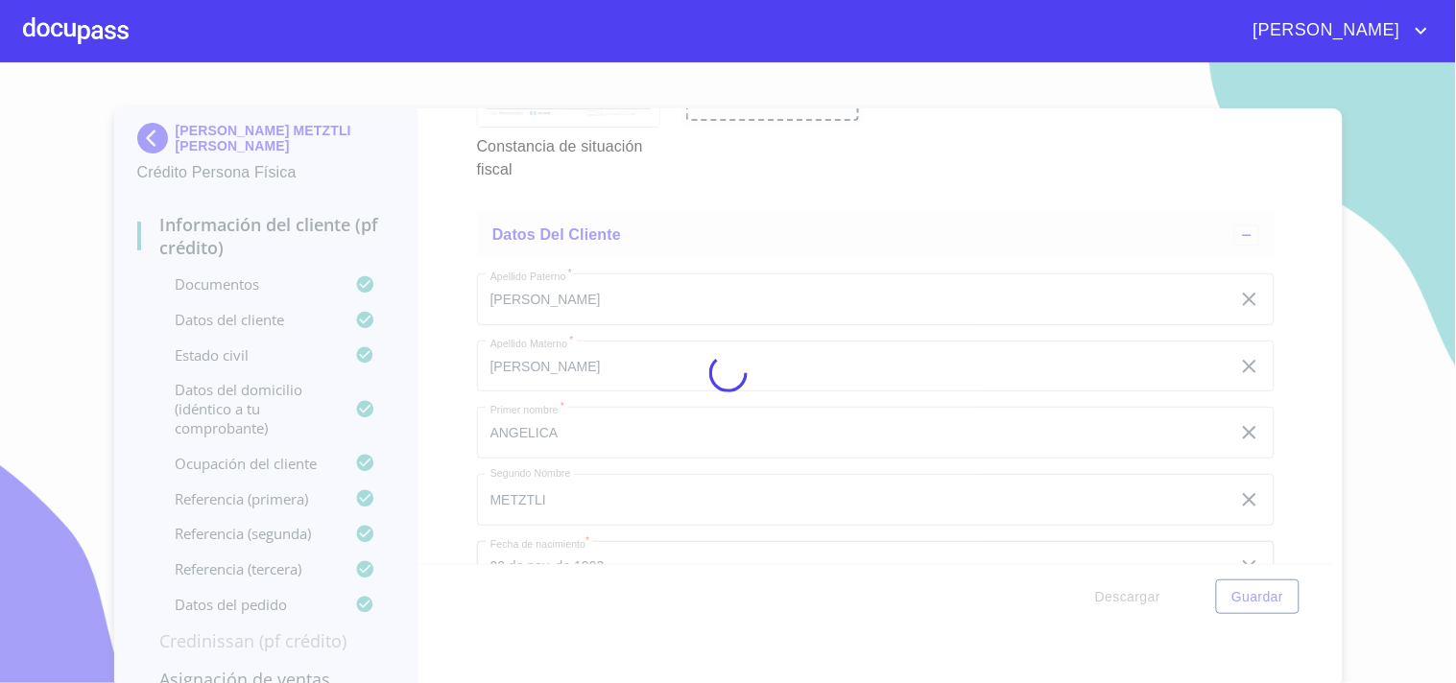
drag, startPoint x: 1313, startPoint y: 319, endPoint x: 1313, endPoint y: 338, distance: 19.2
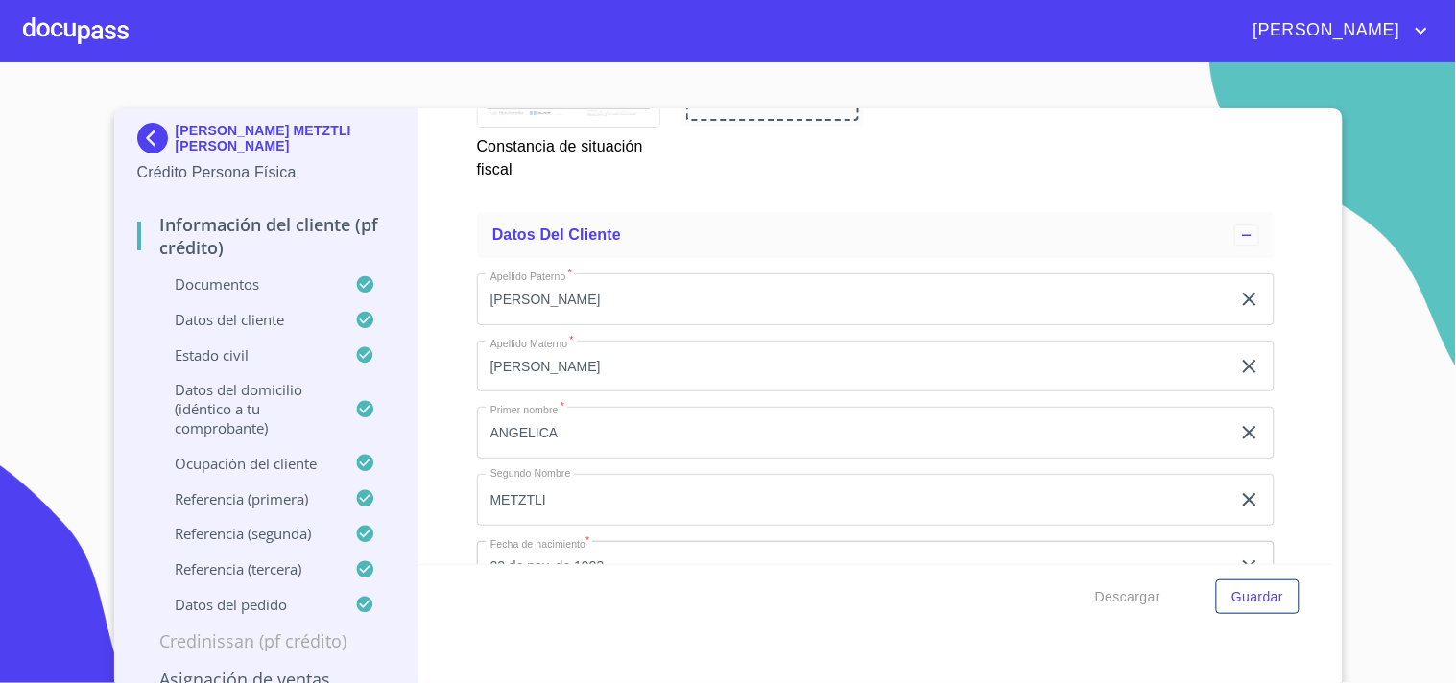
scroll to position [5428, 0]
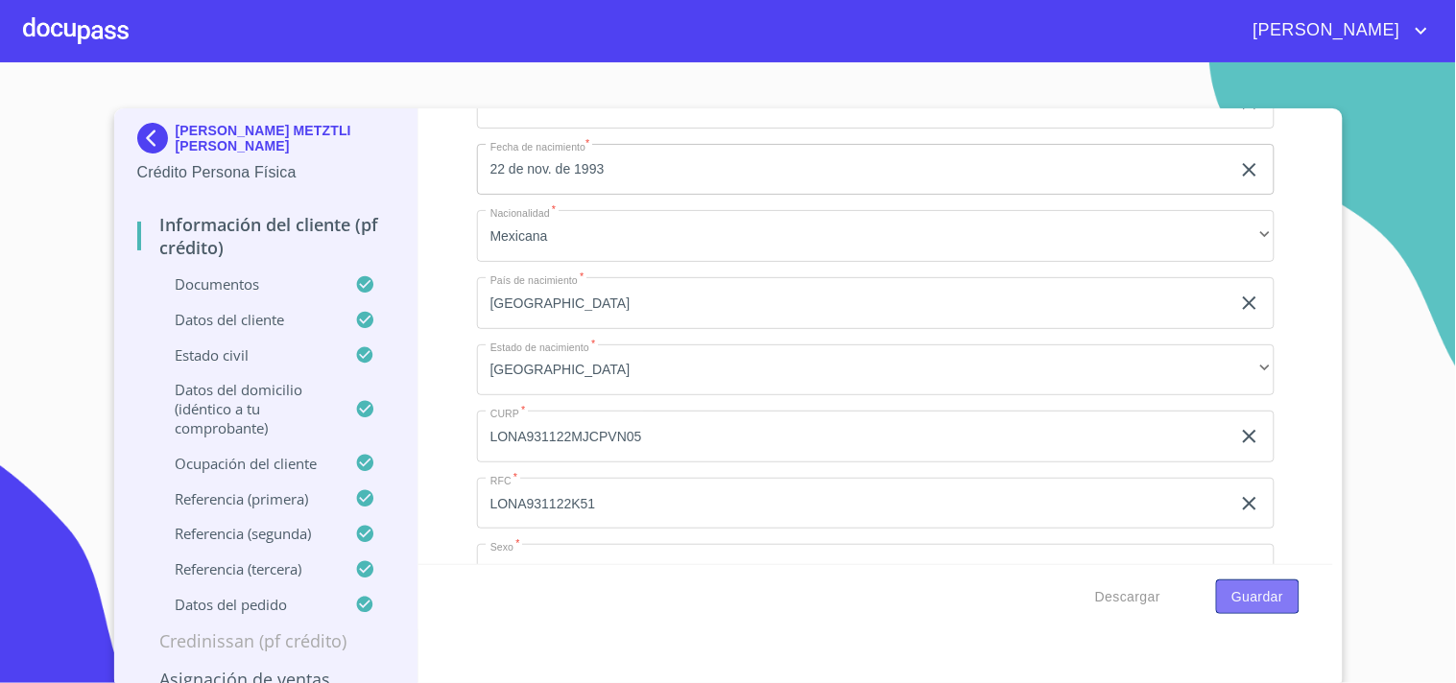
click at [1253, 597] on span "Guardar" at bounding box center [1257, 597] width 52 height 24
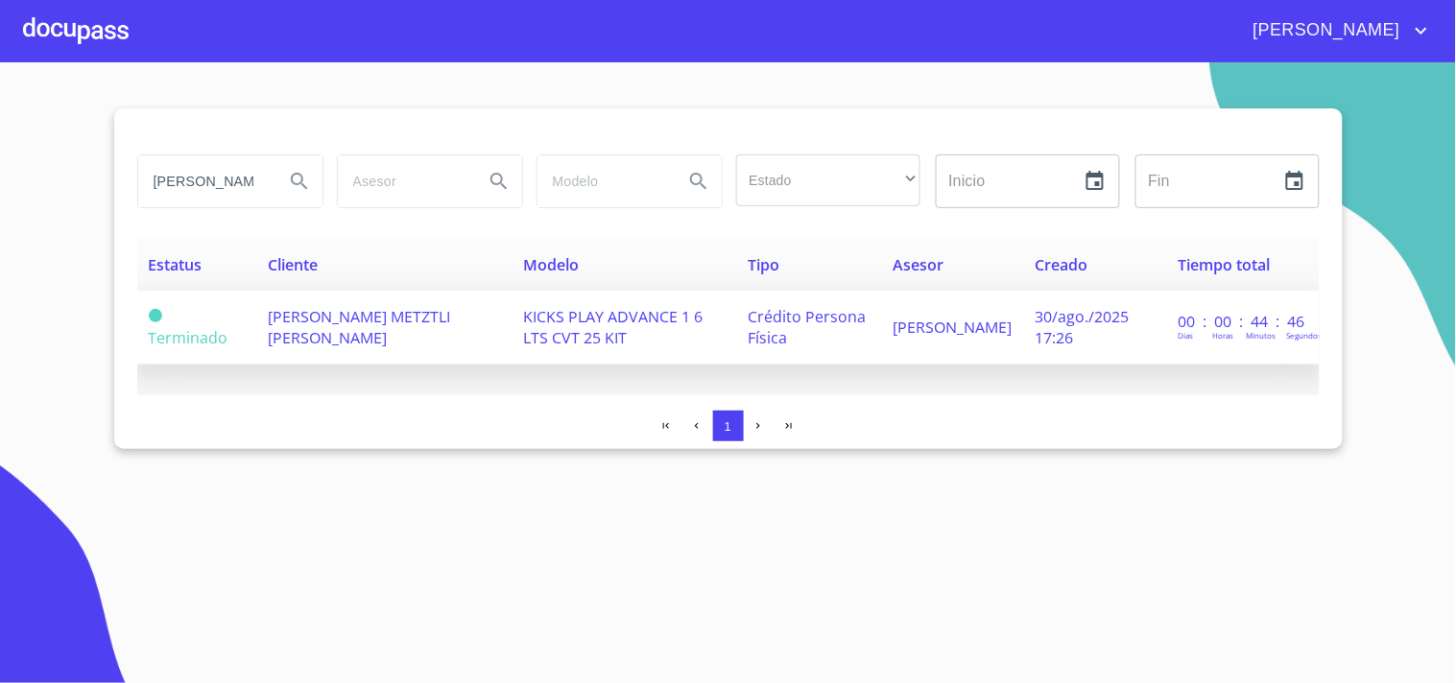
click at [318, 330] on span "[PERSON_NAME] METZTLI [PERSON_NAME]" at bounding box center [359, 327] width 182 height 42
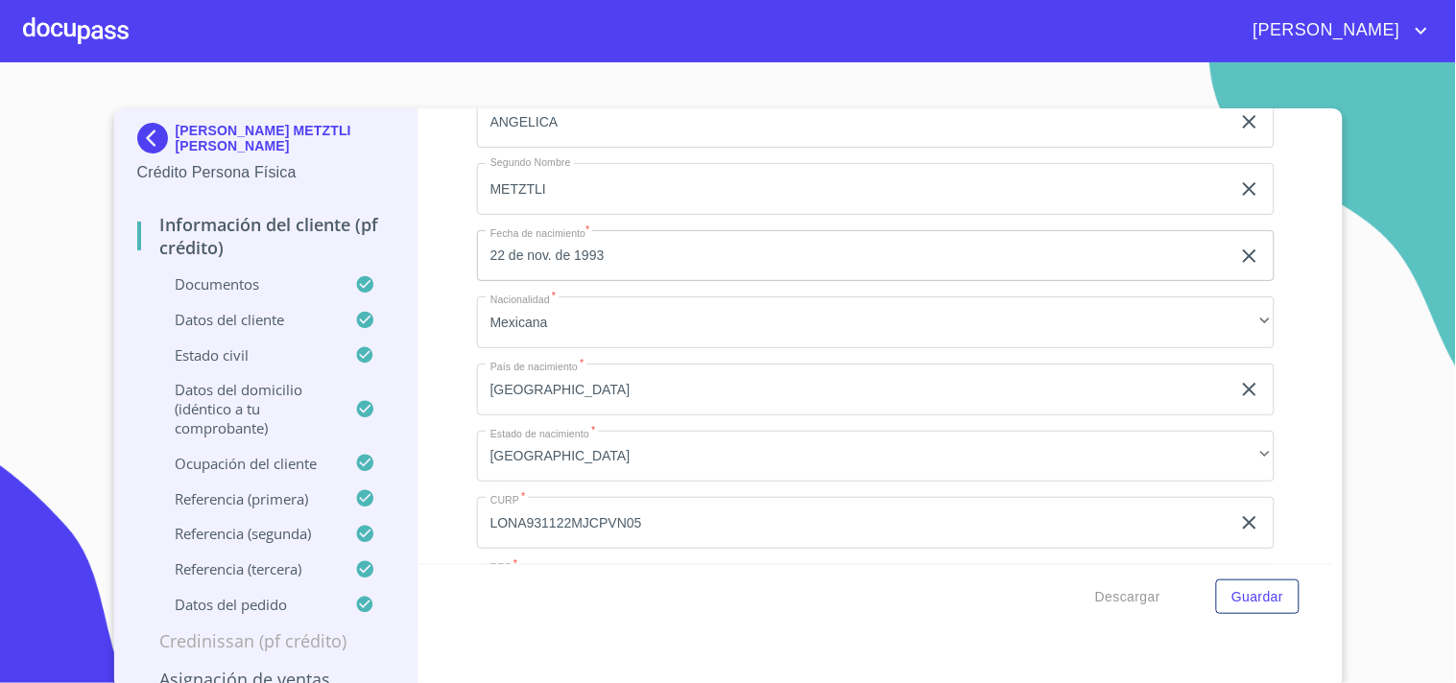
scroll to position [5430, 0]
